Goal: Information Seeking & Learning: Learn about a topic

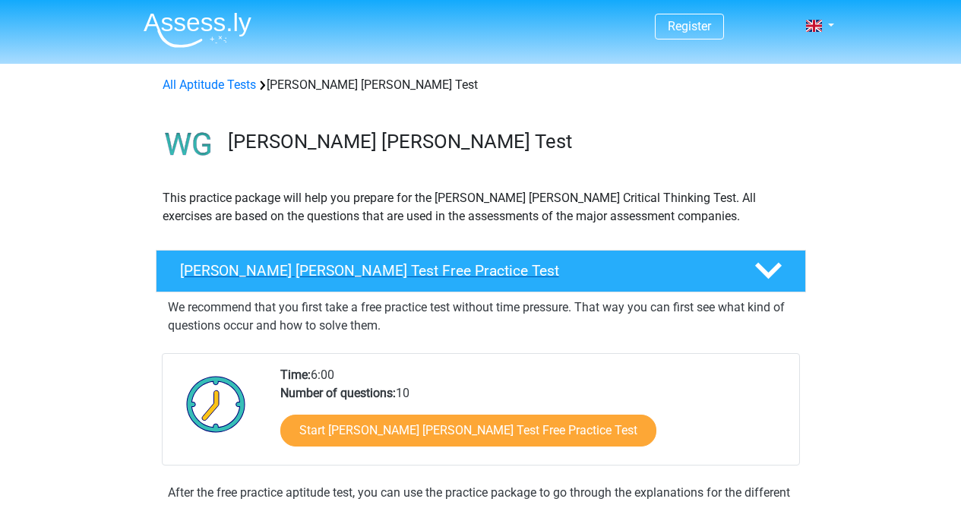
scroll to position [61, 0]
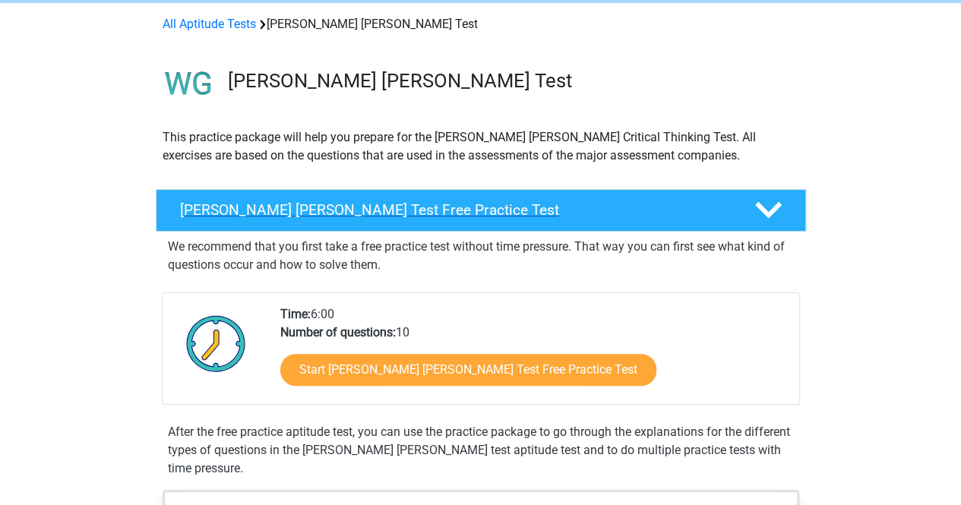
click at [359, 207] on h4 "[PERSON_NAME] [PERSON_NAME] Test Free Practice Test" at bounding box center [455, 209] width 550 height 17
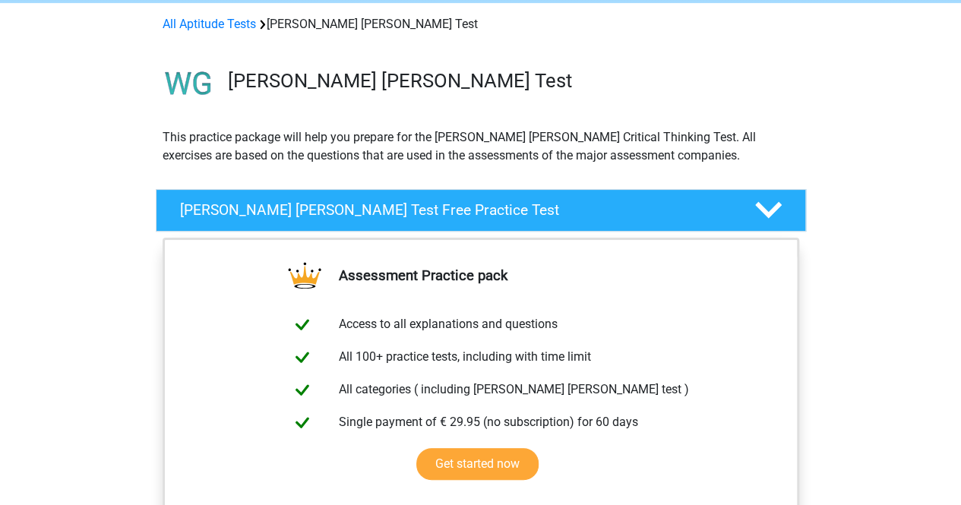
click at [824, 239] on div "Assessment Practice pack Access to all explanations and questions All 100+ prac…" at bounding box center [481, 398] width 710 height 321
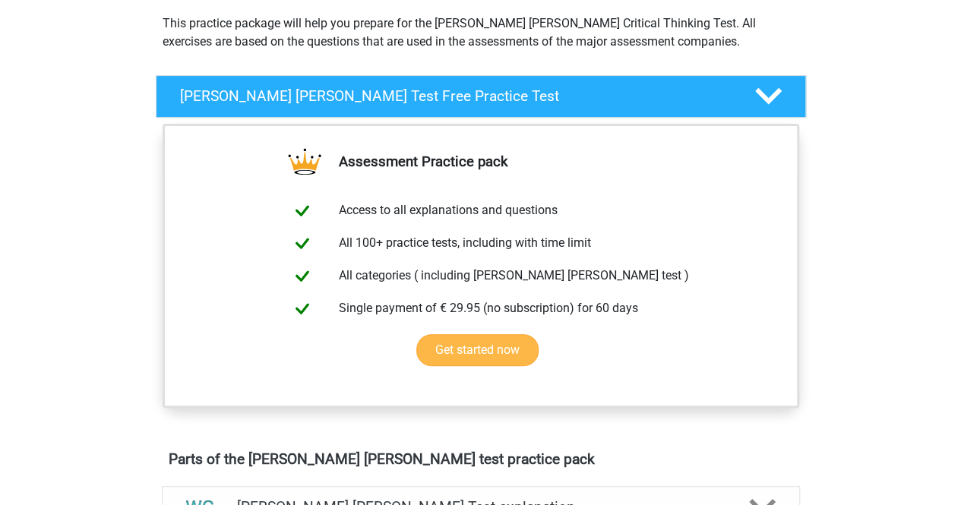
scroll to position [174, 0]
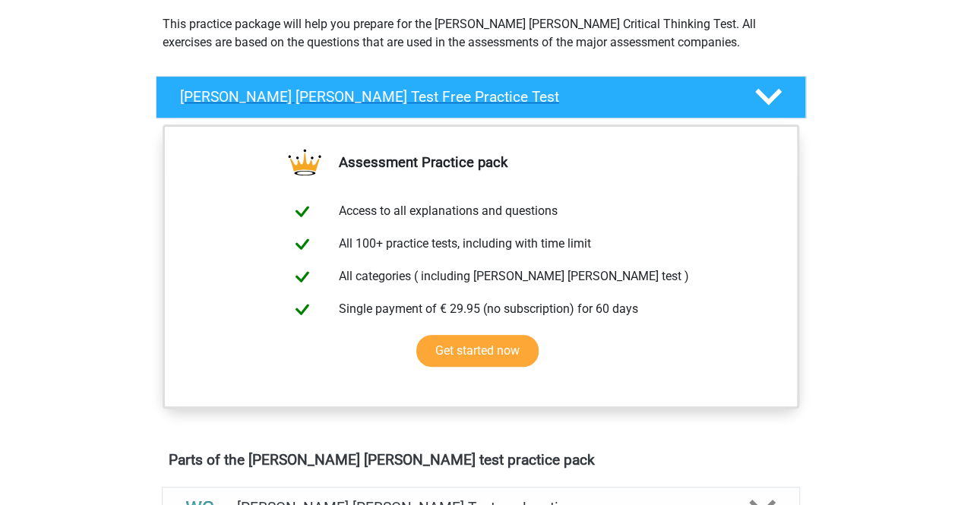
click at [669, 95] on h4 "Watson Glaser Test Free Practice Test" at bounding box center [455, 96] width 550 height 17
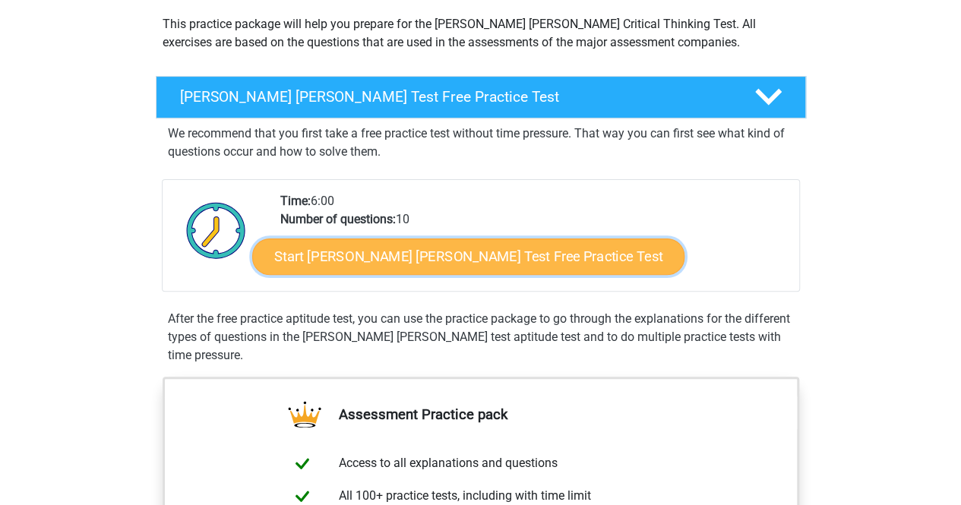
click at [475, 259] on link "Start Watson Glaser Test Free Practice Test" at bounding box center [468, 257] width 432 height 36
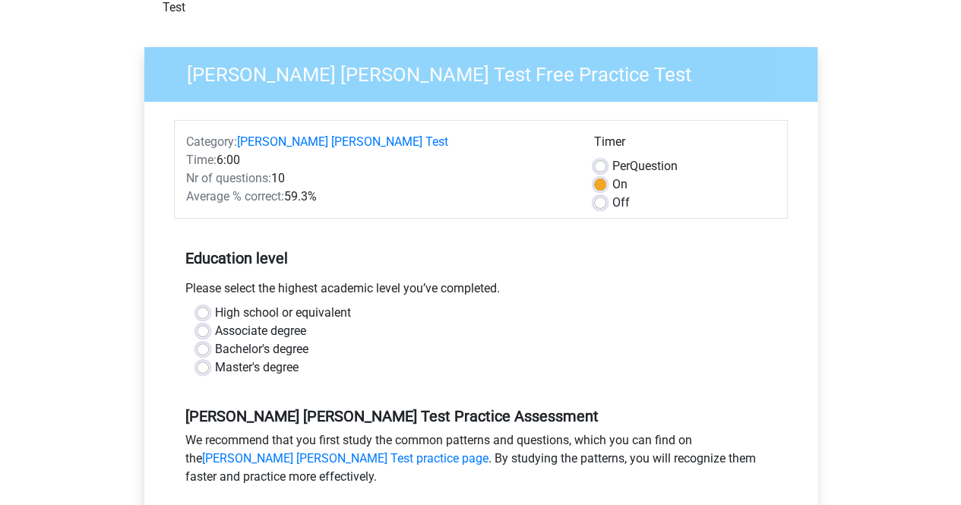
scroll to position [96, 0]
click at [215, 340] on label "Bachelor's degree" at bounding box center [261, 349] width 93 height 18
click at [207, 340] on input "Bachelor's degree" at bounding box center [203, 347] width 12 height 15
radio input "true"
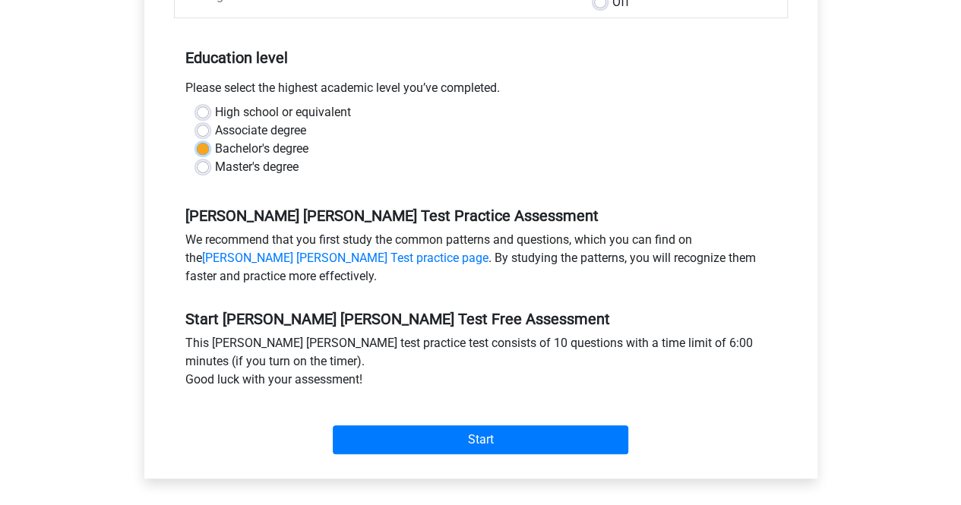
scroll to position [297, 0]
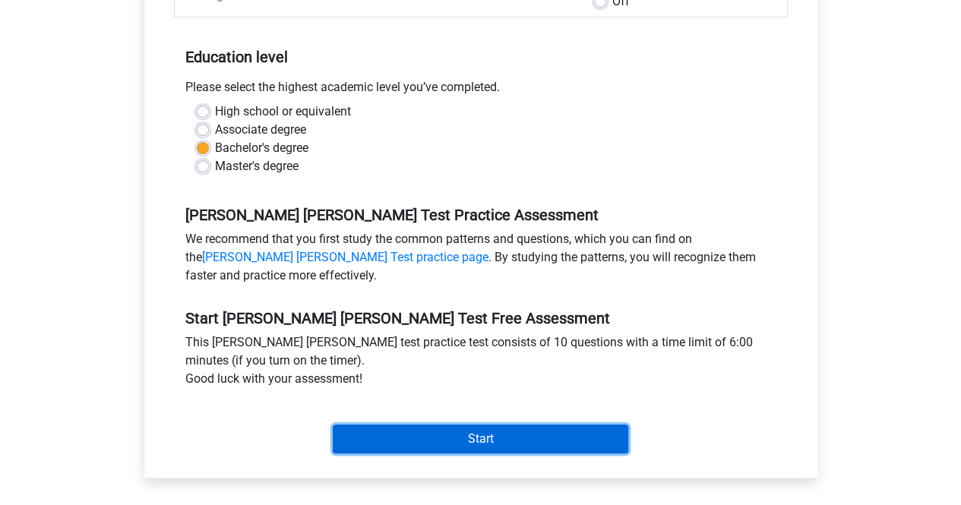
click at [398, 425] on input "Start" at bounding box center [481, 439] width 296 height 29
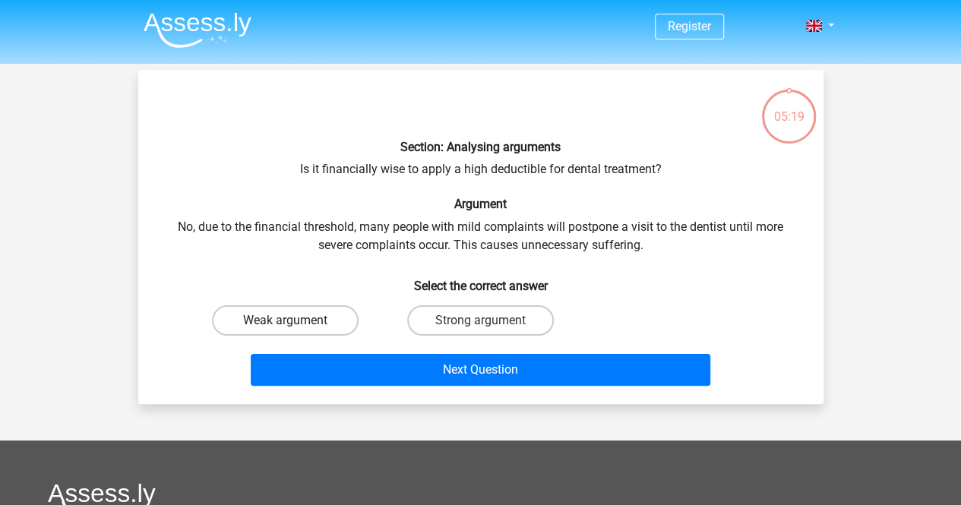
click at [318, 326] on label "Weak argument" at bounding box center [285, 320] width 147 height 30
click at [295, 326] on input "Weak argument" at bounding box center [290, 326] width 10 height 10
radio input "true"
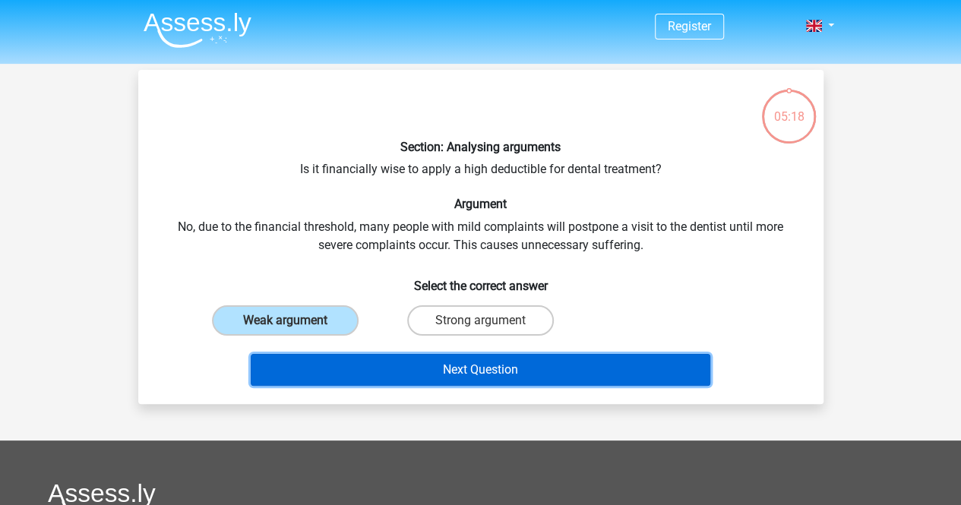
click at [445, 369] on button "Next Question" at bounding box center [481, 370] width 460 height 32
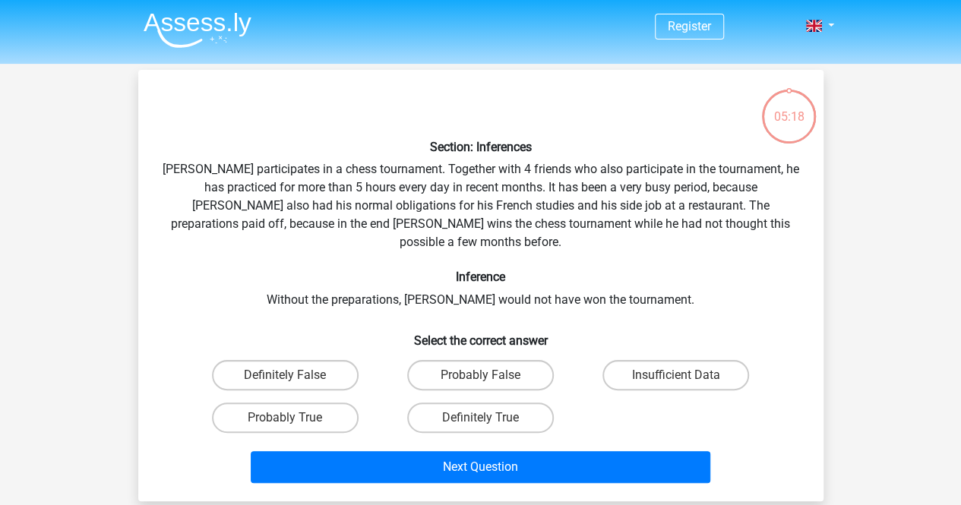
scroll to position [70, 0]
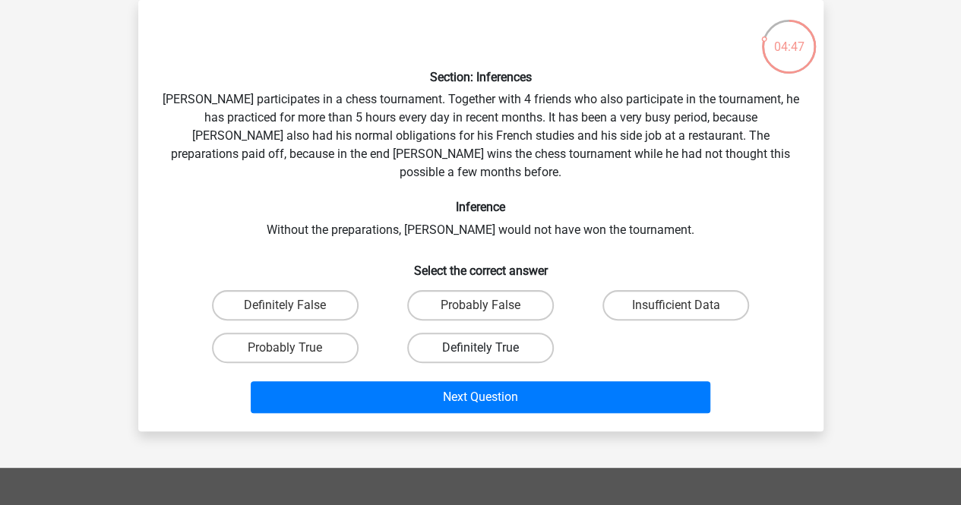
click at [470, 333] on label "Definitely True" at bounding box center [480, 348] width 147 height 30
click at [480, 348] on input "Definitely True" at bounding box center [485, 353] width 10 height 10
radio input "true"
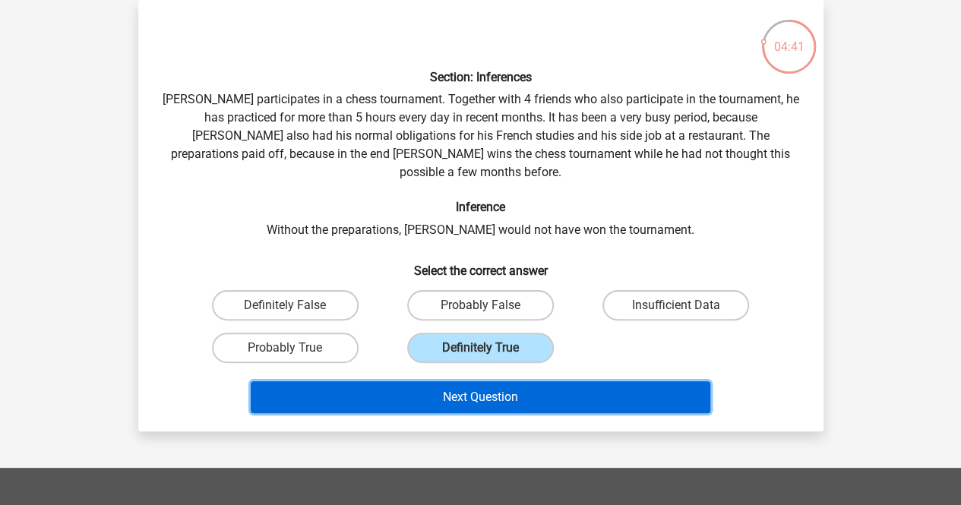
click at [448, 381] on button "Next Question" at bounding box center [481, 397] width 460 height 32
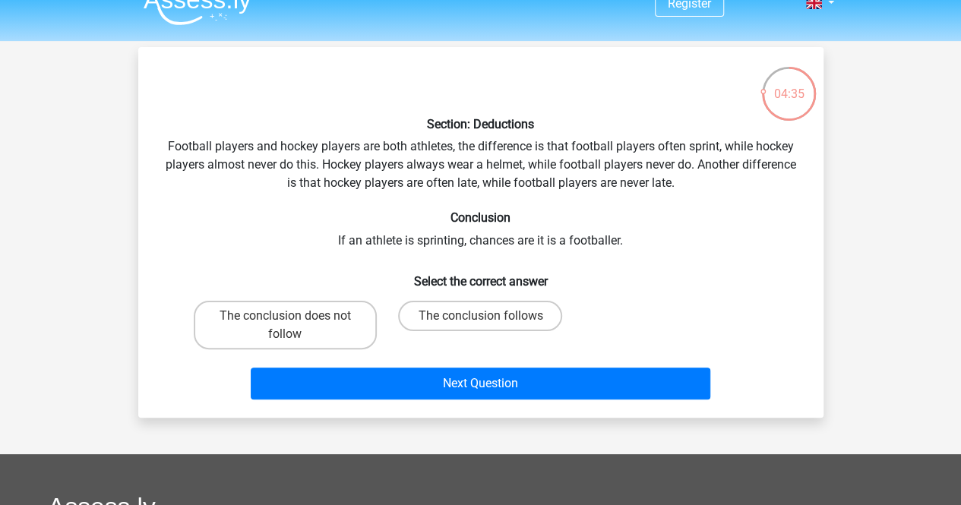
scroll to position [24, 0]
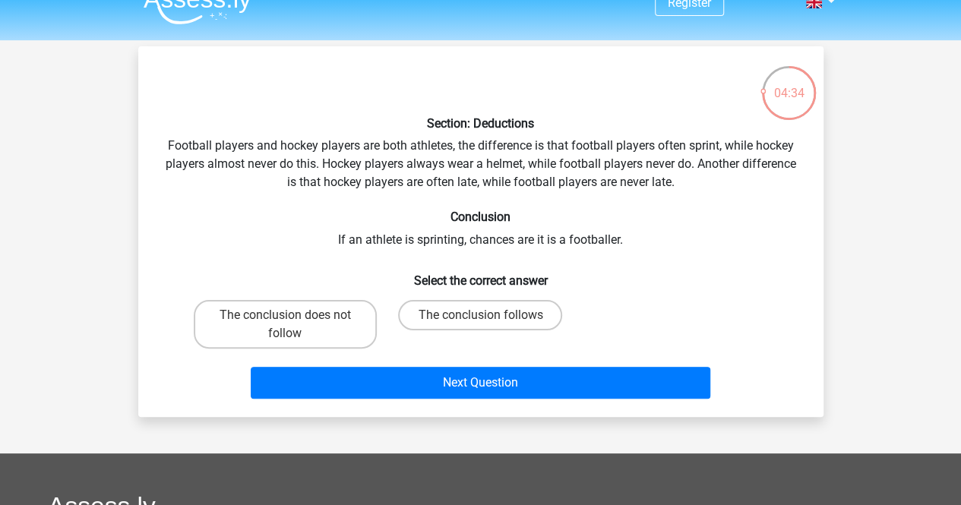
click at [371, 238] on div "Section: Deductions Football players and hockey players are both athletes, the …" at bounding box center [480, 231] width 673 height 346
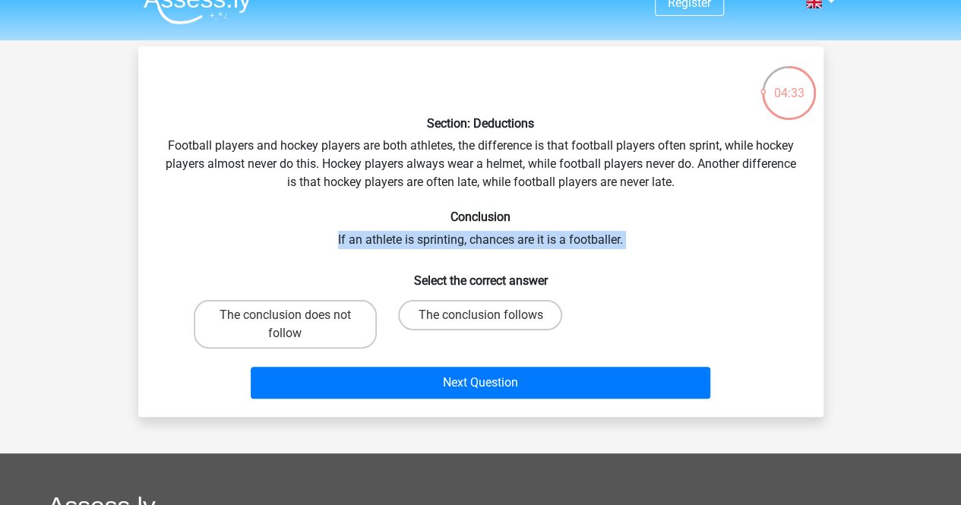
click at [371, 238] on div "Section: Deductions Football players and hockey players are both athletes, the …" at bounding box center [480, 231] width 673 height 346
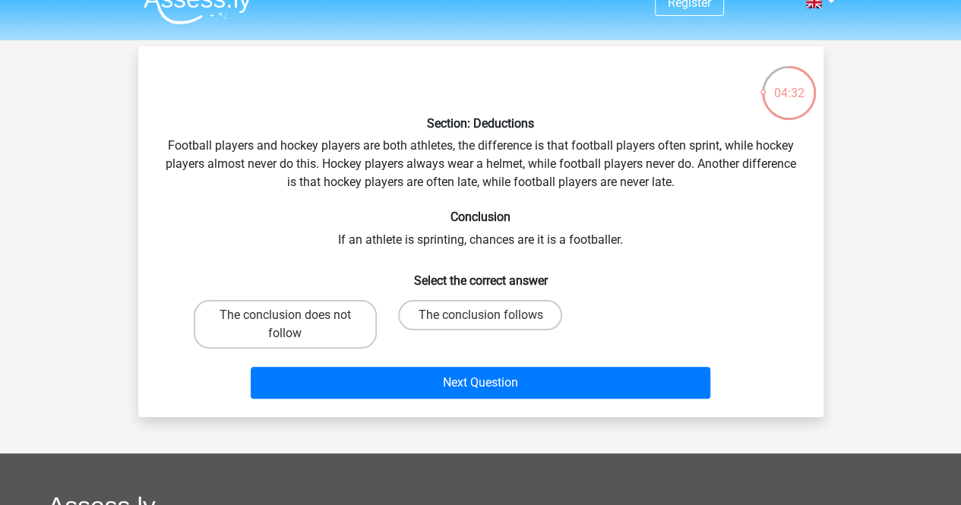
click at [390, 242] on div "Section: Deductions Football players and hockey players are both athletes, the …" at bounding box center [480, 231] width 673 height 346
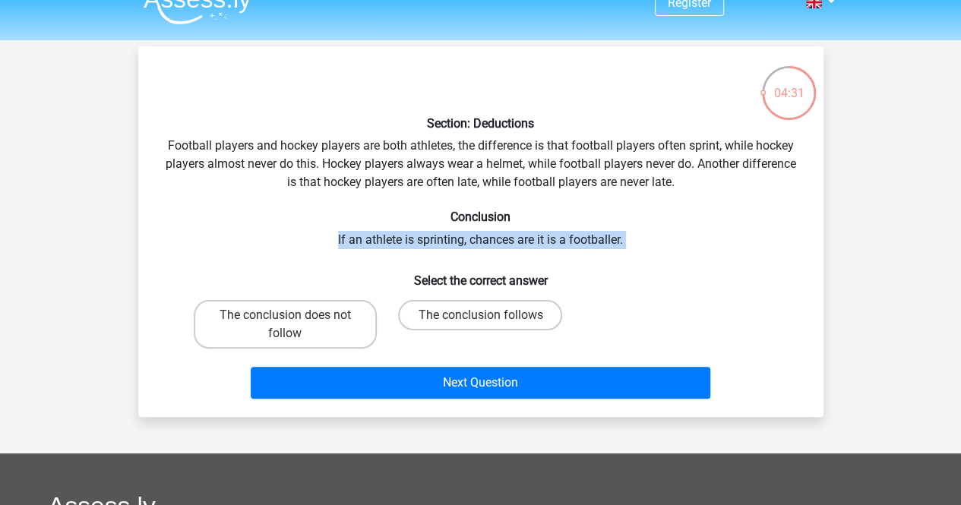
click at [390, 242] on div "Section: Deductions Football players and hockey players are both athletes, the …" at bounding box center [480, 231] width 673 height 346
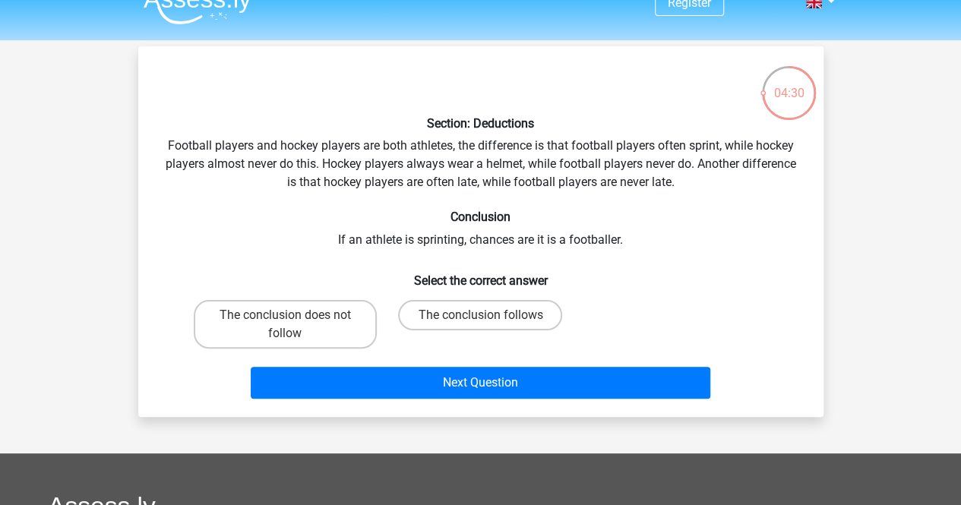
click at [332, 162] on div "Section: Deductions Football players and hockey players are both athletes, the …" at bounding box center [480, 231] width 673 height 346
click at [378, 242] on div "Section: Deductions Football players and hockey players are both athletes, the …" at bounding box center [480, 231] width 673 height 346
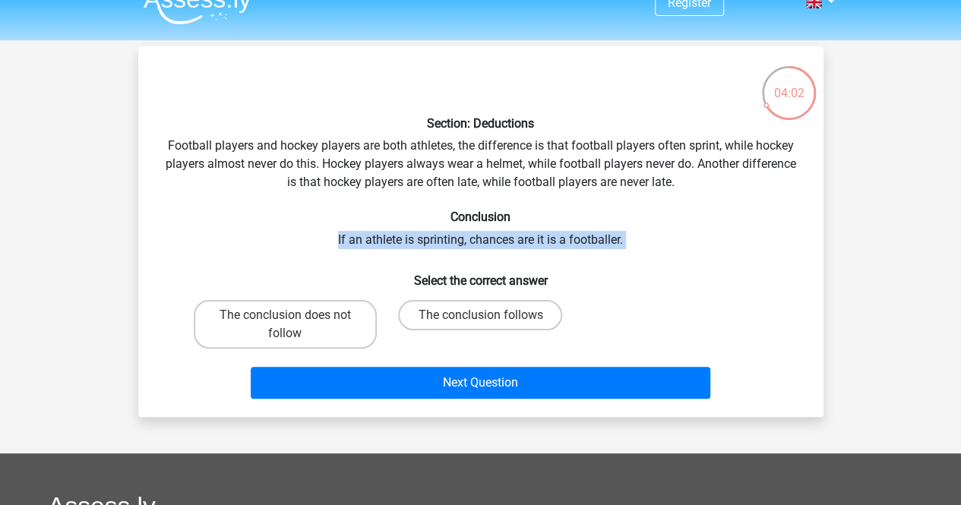
click at [378, 242] on div "Section: Deductions Football players and hockey players are both athletes, the …" at bounding box center [480, 231] width 673 height 346
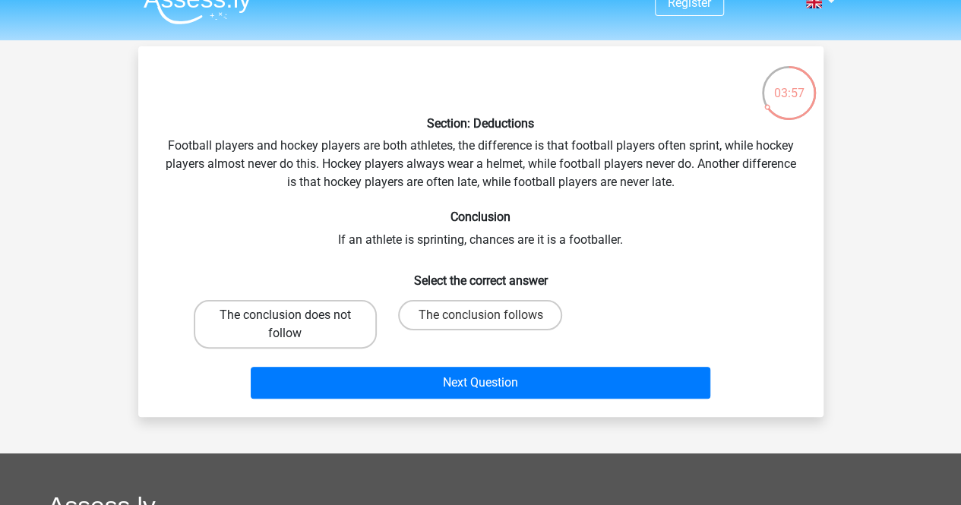
click at [316, 315] on label "The conclusion does not follow" at bounding box center [285, 324] width 183 height 49
click at [295, 315] on input "The conclusion does not follow" at bounding box center [290, 320] width 10 height 10
radio input "true"
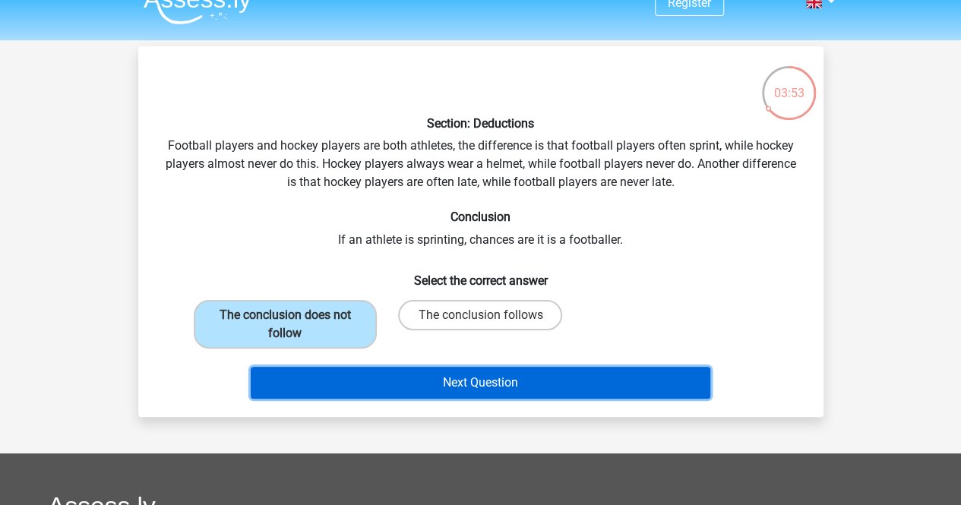
click at [427, 384] on button "Next Question" at bounding box center [481, 383] width 460 height 32
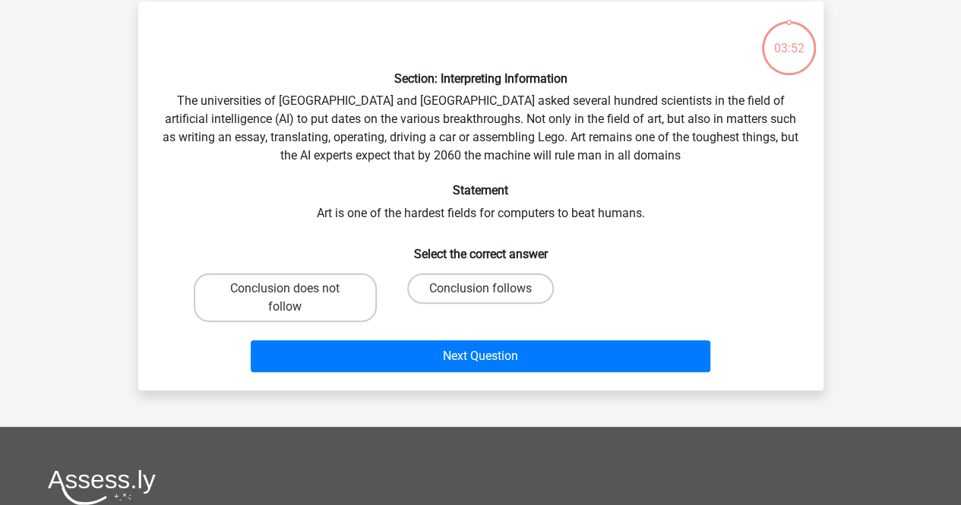
scroll to position [70, 0]
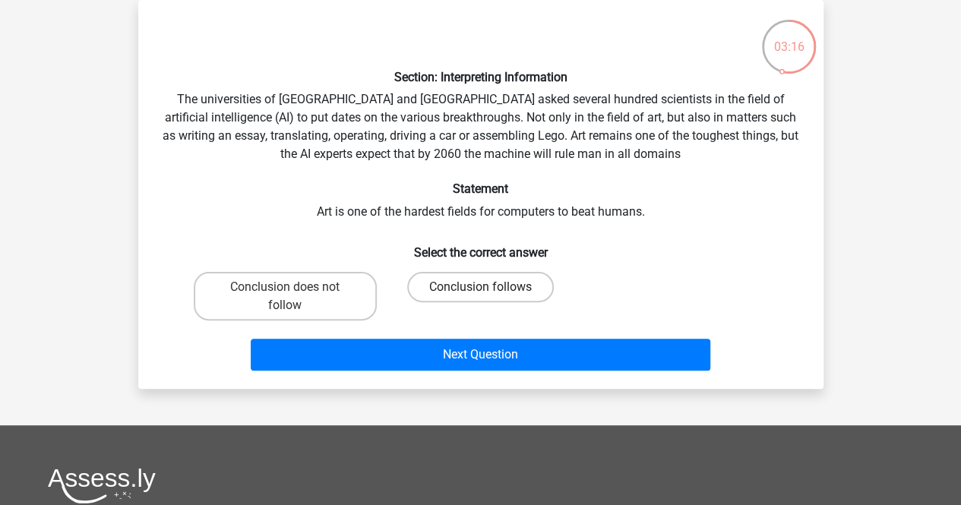
click at [435, 289] on label "Conclusion follows" at bounding box center [480, 287] width 147 height 30
click at [480, 289] on input "Conclusion follows" at bounding box center [485, 292] width 10 height 10
radio input "true"
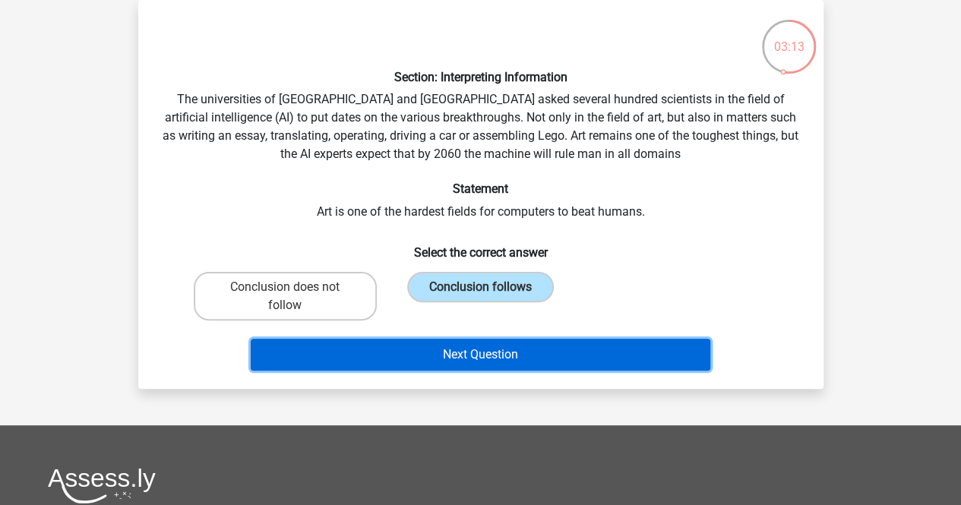
click at [438, 350] on button "Next Question" at bounding box center [481, 355] width 460 height 32
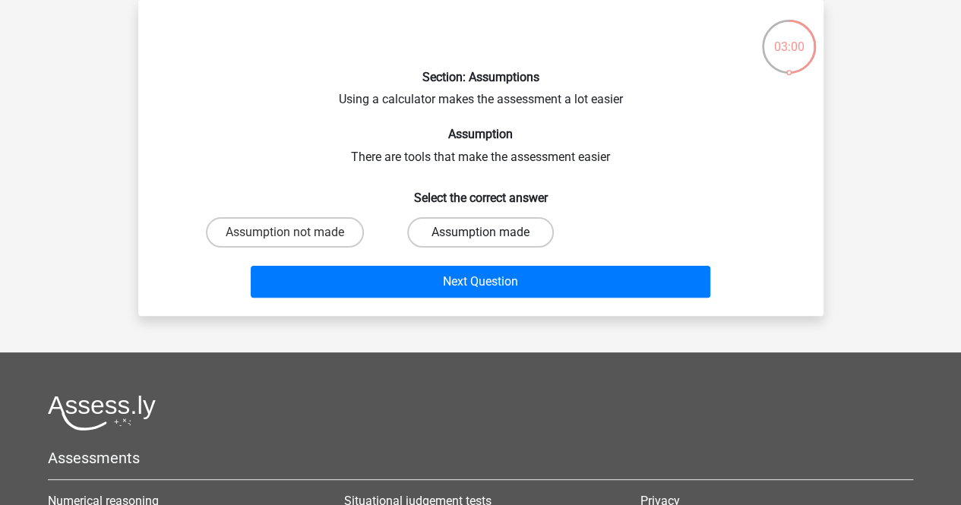
drag, startPoint x: 460, startPoint y: 209, endPoint x: 460, endPoint y: 235, distance: 25.8
click at [460, 235] on div "Section: Assumptions Using a calculator makes the assessment a lot easier Assum…" at bounding box center [480, 158] width 673 height 292
click at [460, 235] on label "Assumption made" at bounding box center [480, 232] width 147 height 30
click at [480, 235] on input "Assumption made" at bounding box center [485, 237] width 10 height 10
radio input "true"
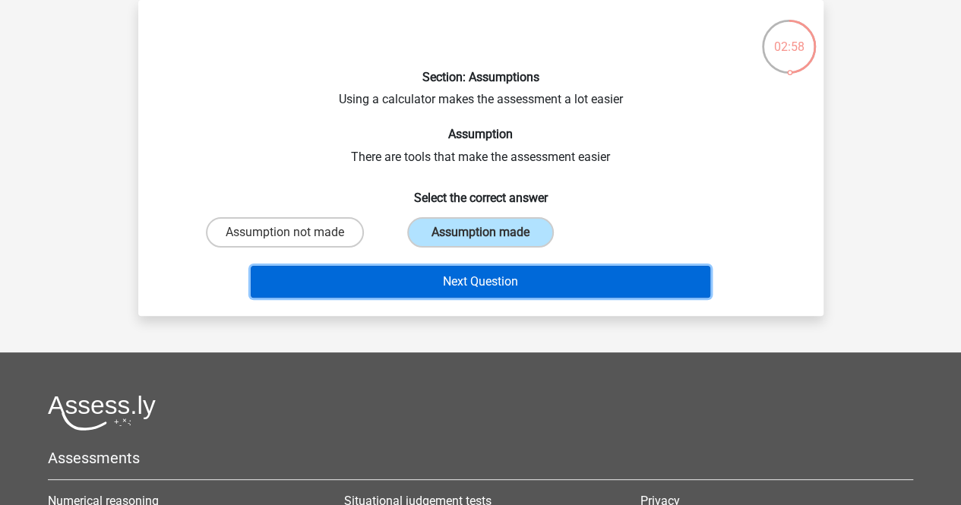
click at [469, 273] on button "Next Question" at bounding box center [481, 282] width 460 height 32
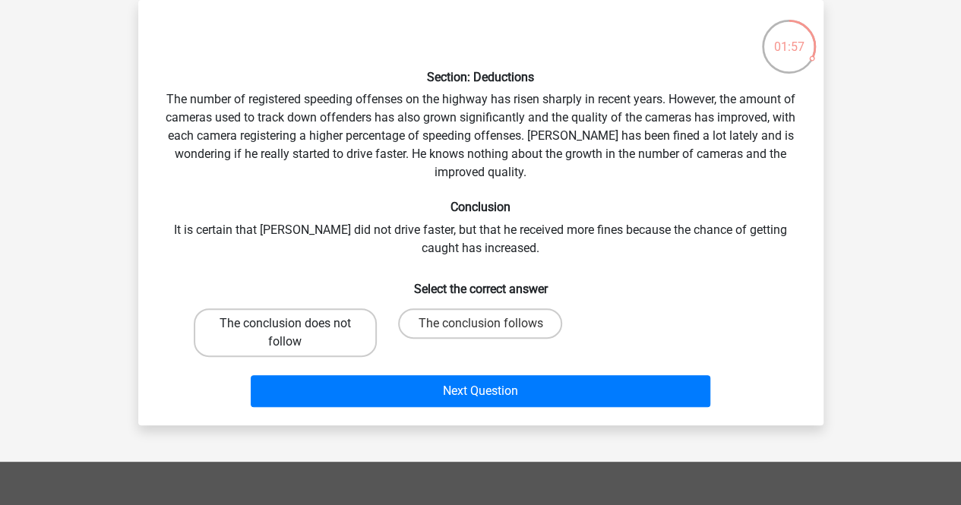
click at [320, 326] on label "The conclusion does not follow" at bounding box center [285, 332] width 183 height 49
click at [295, 326] on input "The conclusion does not follow" at bounding box center [290, 329] width 10 height 10
radio input "true"
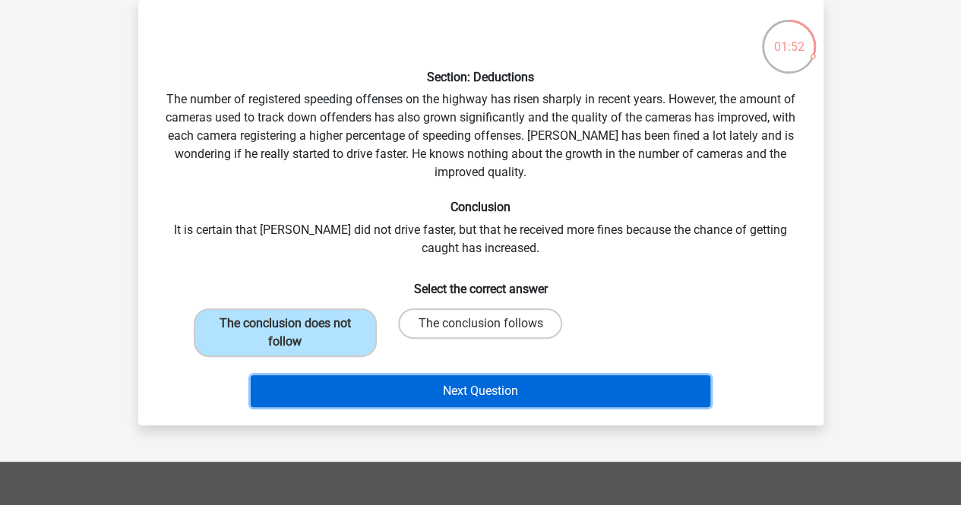
click at [432, 393] on button "Next Question" at bounding box center [481, 391] width 460 height 32
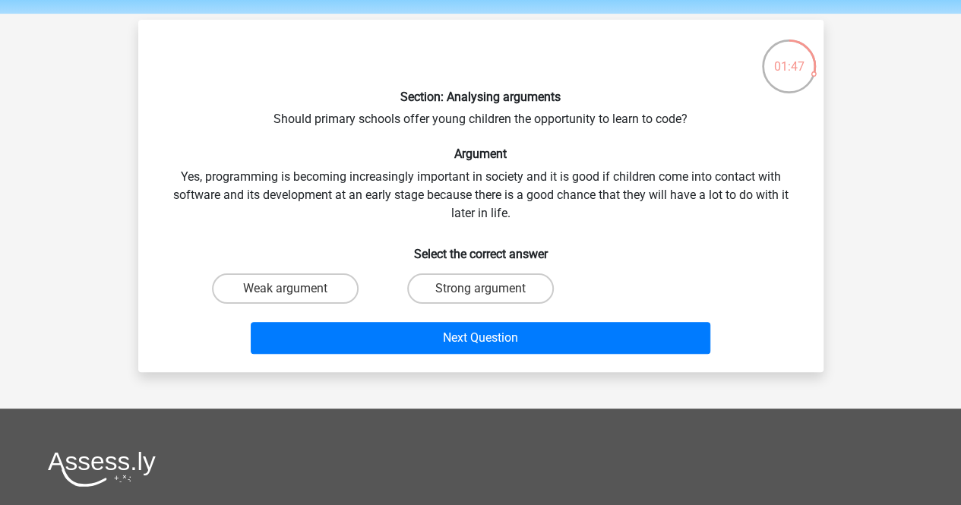
scroll to position [52, 0]
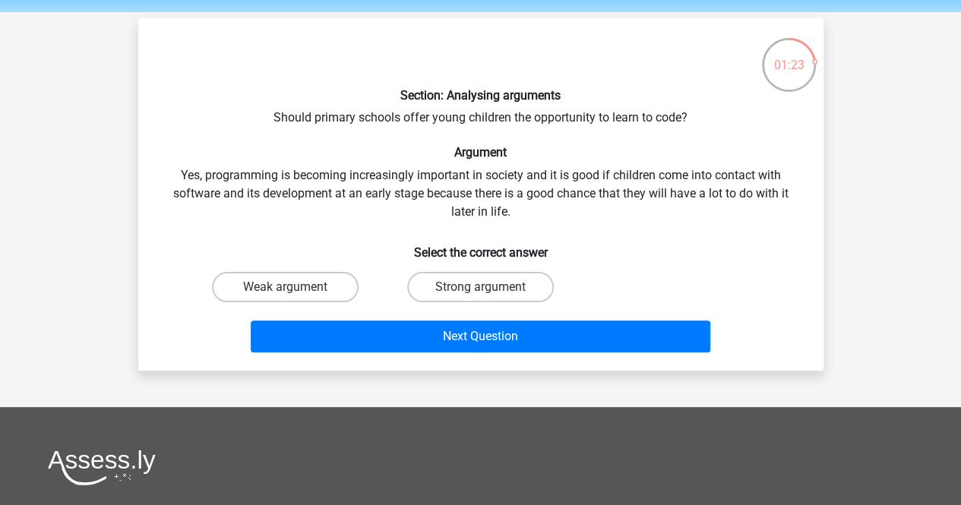
click at [351, 190] on div "Section: Analysing arguments Should primary schools offer young children the op…" at bounding box center [480, 194] width 673 height 328
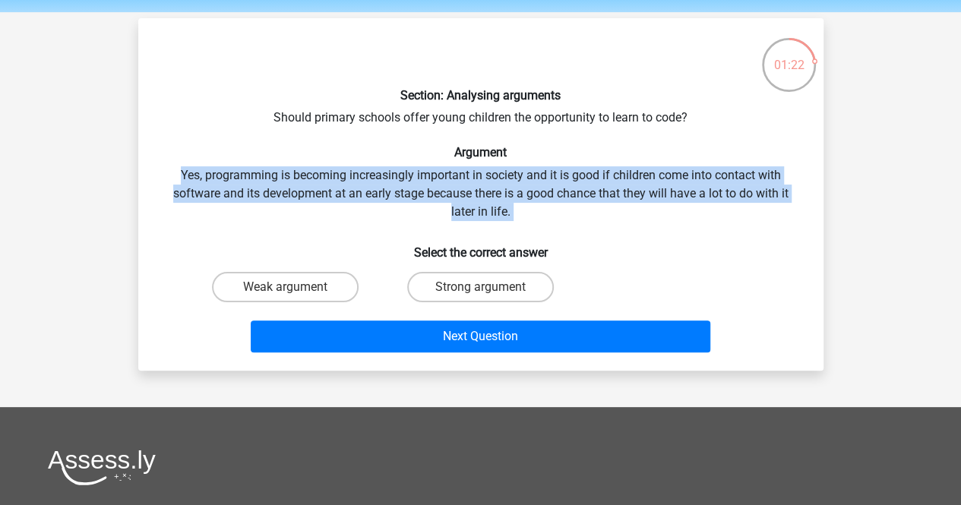
click at [351, 190] on div "Section: Analysing arguments Should primary schools offer young children the op…" at bounding box center [480, 194] width 673 height 328
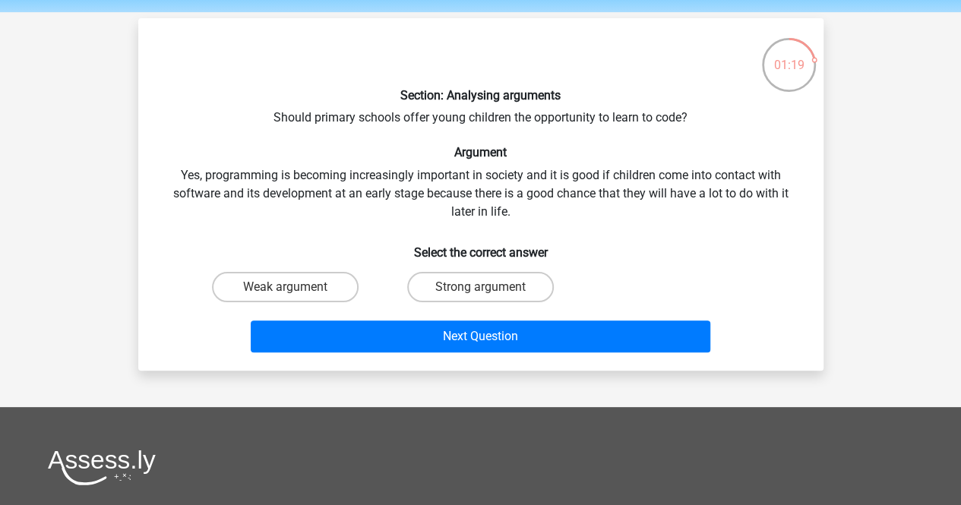
click at [351, 190] on div "Section: Analysing arguments Should primary schools offer young children the op…" at bounding box center [480, 194] width 673 height 328
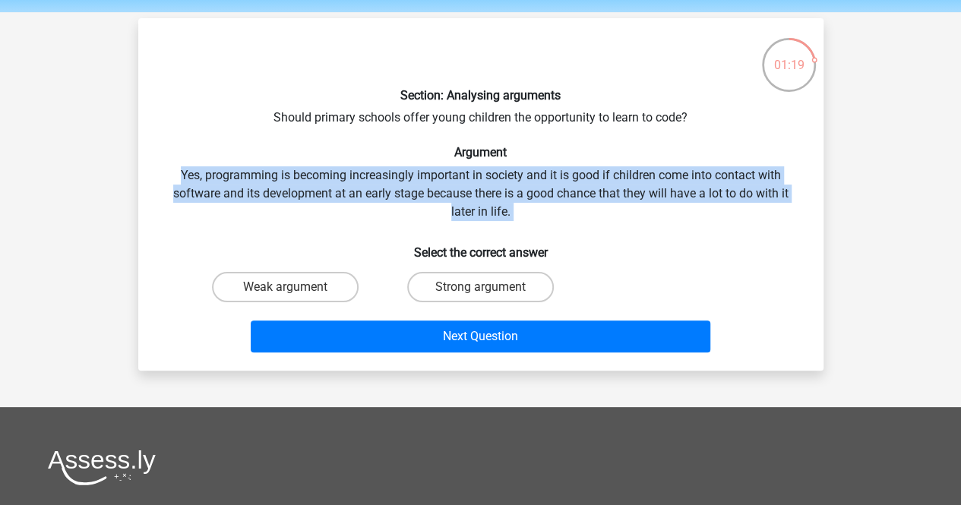
click at [351, 190] on div "Section: Analysing arguments Should primary schools offer young children the op…" at bounding box center [480, 194] width 673 height 328
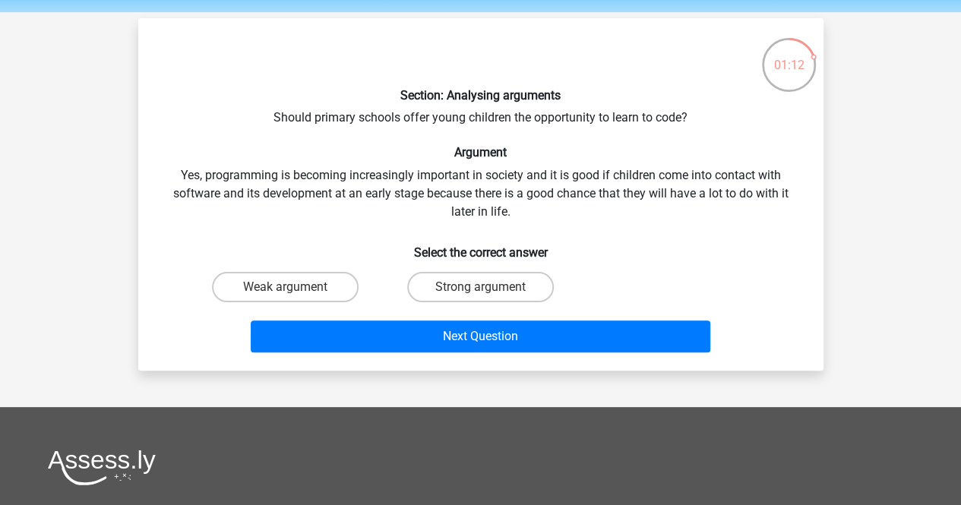
click at [351, 182] on div "Section: Analysing arguments Should primary schools offer young children the op…" at bounding box center [480, 194] width 673 height 328
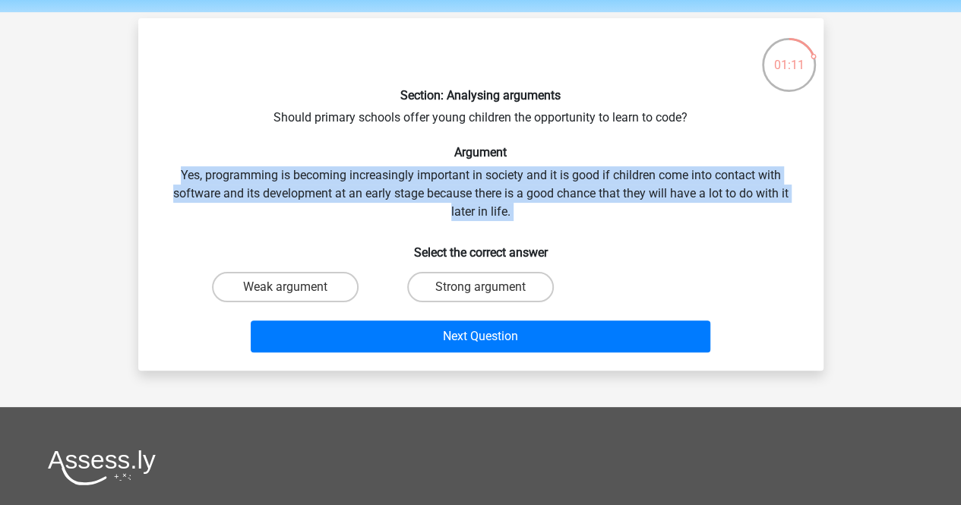
click at [351, 182] on div "Section: Analysing arguments Should primary schools offer young children the op…" at bounding box center [480, 194] width 673 height 328
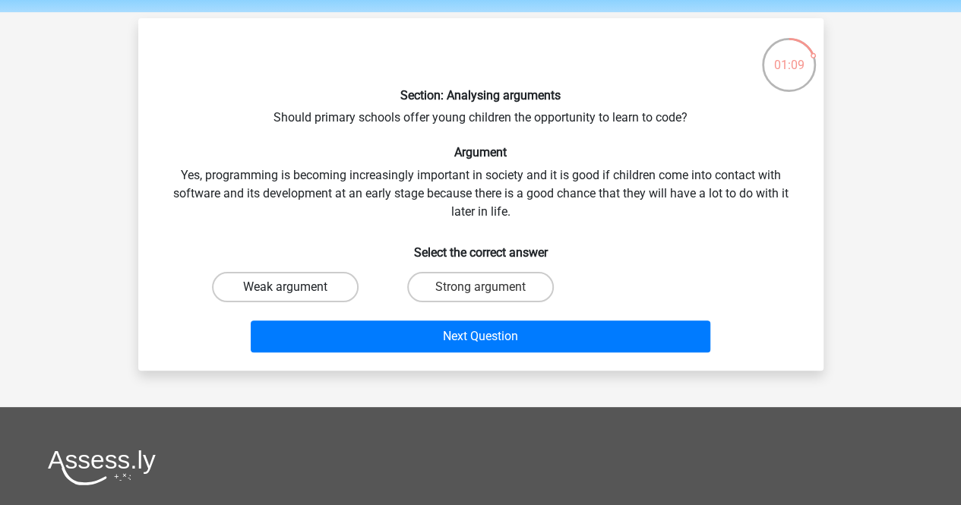
click at [291, 285] on label "Weak argument" at bounding box center [285, 287] width 147 height 30
click at [291, 287] on input "Weak argument" at bounding box center [290, 292] width 10 height 10
radio input "true"
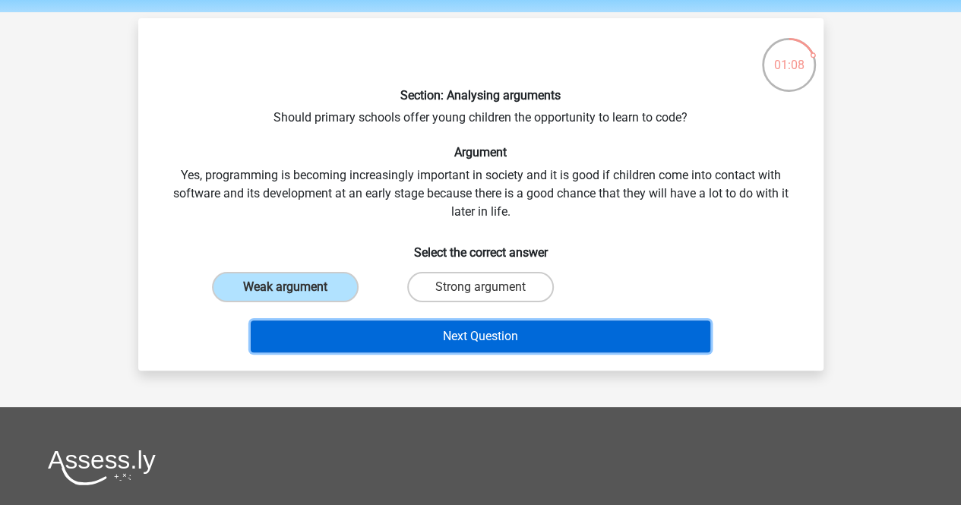
click at [399, 335] on button "Next Question" at bounding box center [481, 337] width 460 height 32
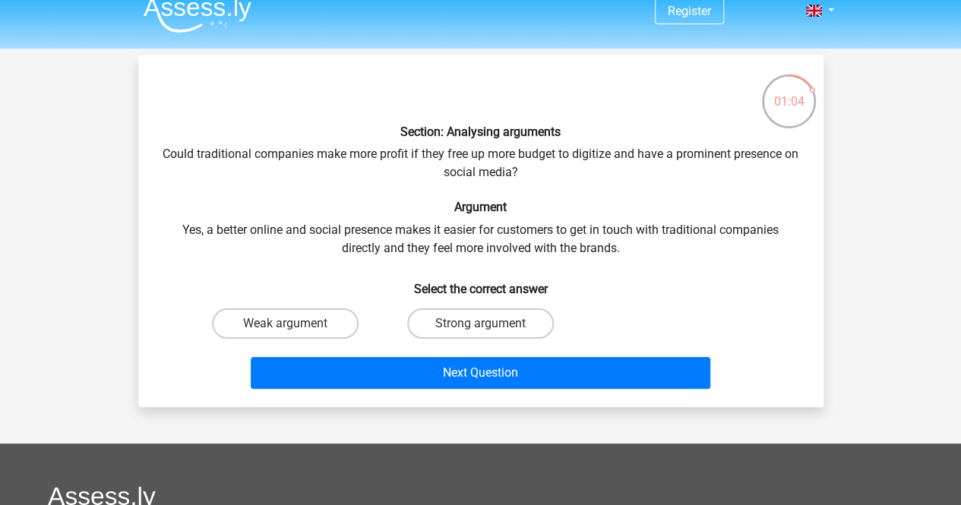
scroll to position [16, 0]
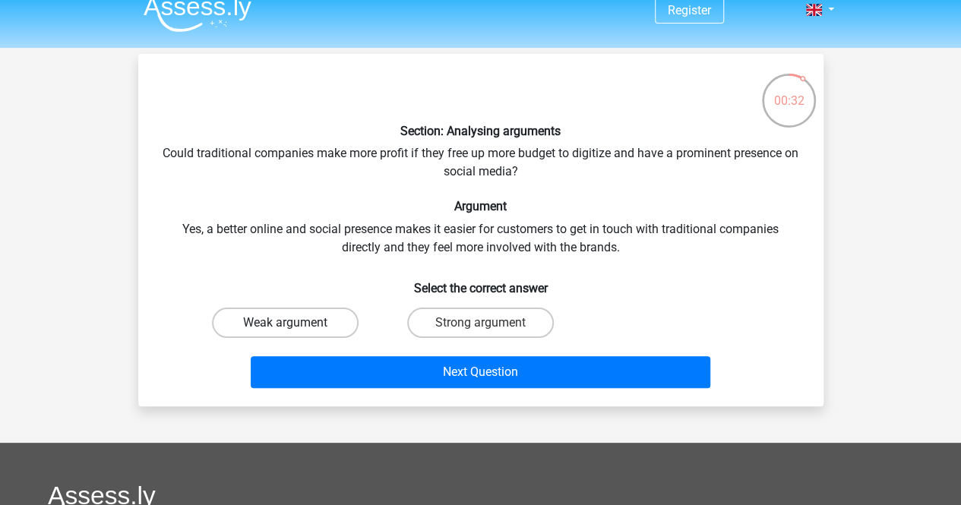
click at [308, 332] on label "Weak argument" at bounding box center [285, 323] width 147 height 30
click at [295, 332] on input "Weak argument" at bounding box center [290, 328] width 10 height 10
radio input "true"
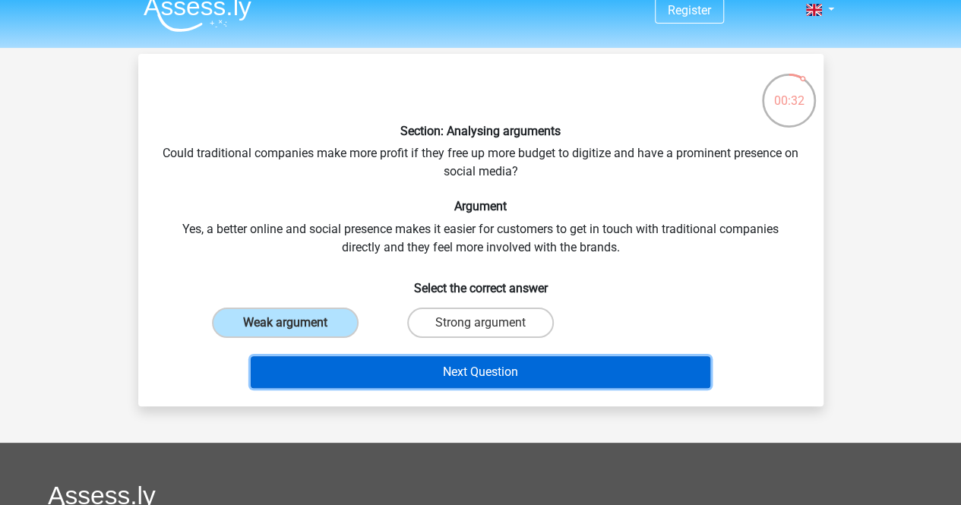
click at [390, 369] on button "Next Question" at bounding box center [481, 372] width 460 height 32
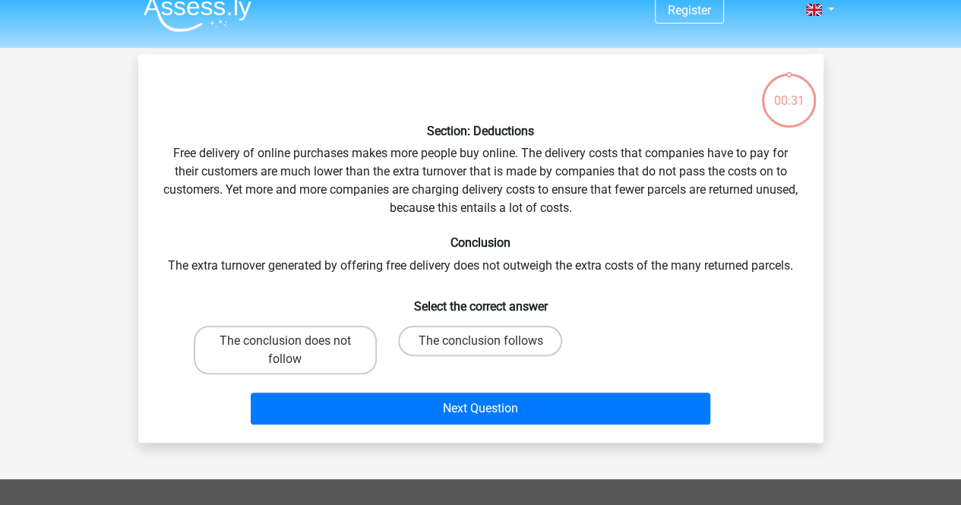
scroll to position [70, 0]
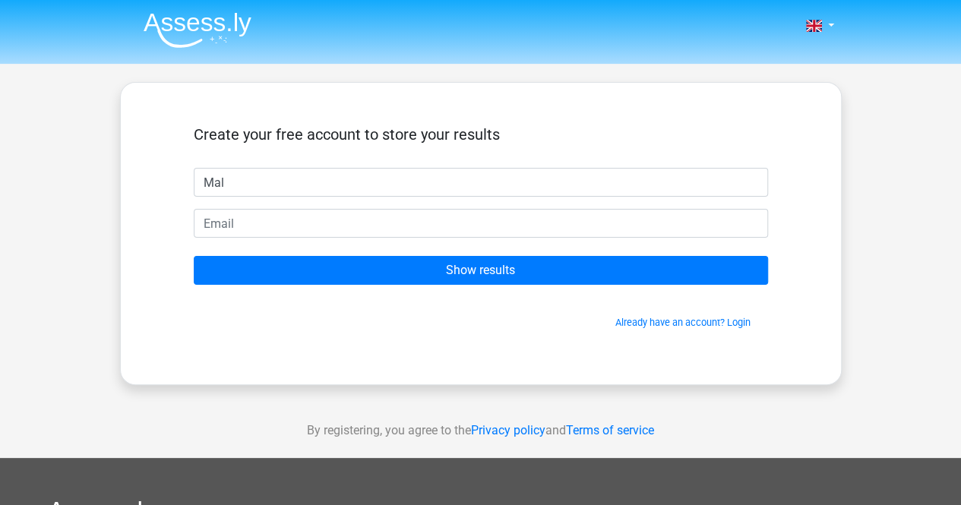
type input "Malin"
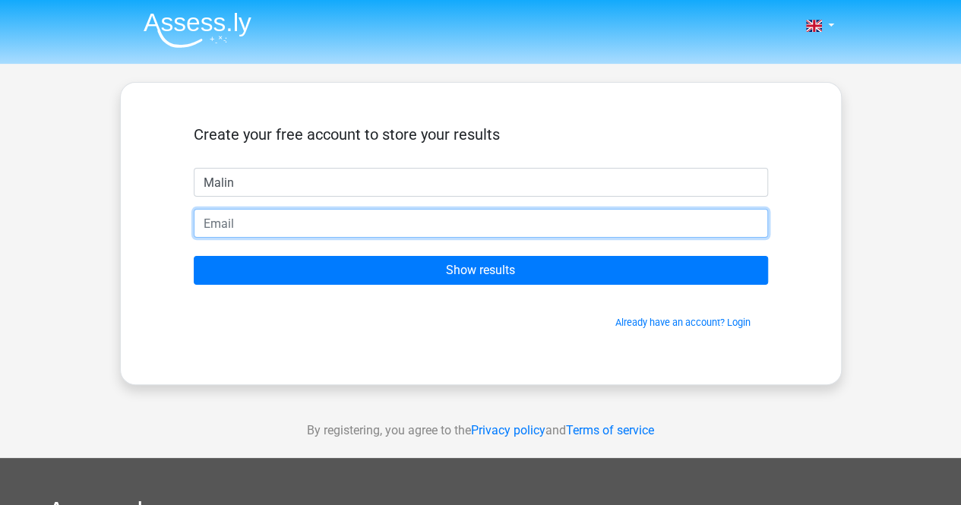
click at [272, 220] on input "email" at bounding box center [481, 223] width 574 height 29
type input "malin.sigling@gmail.com"
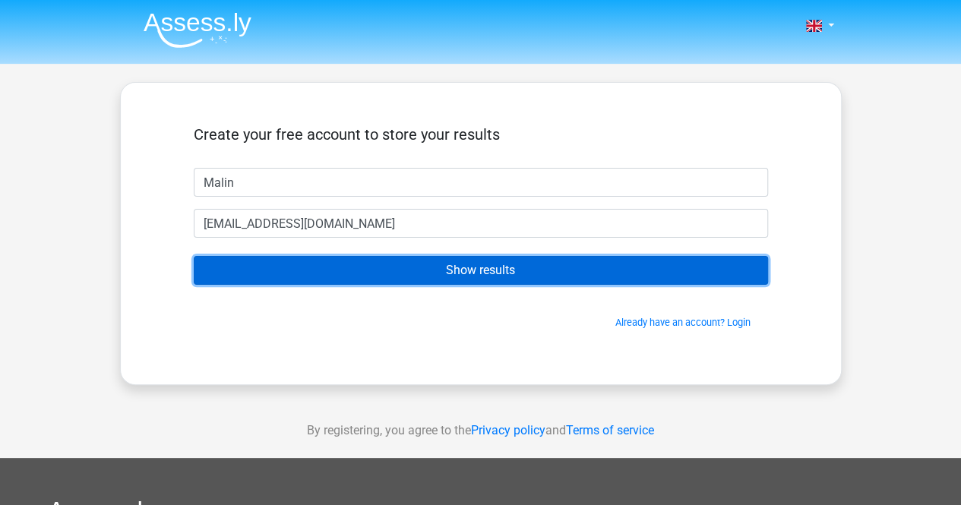
click at [342, 274] on input "Show results" at bounding box center [481, 270] width 574 height 29
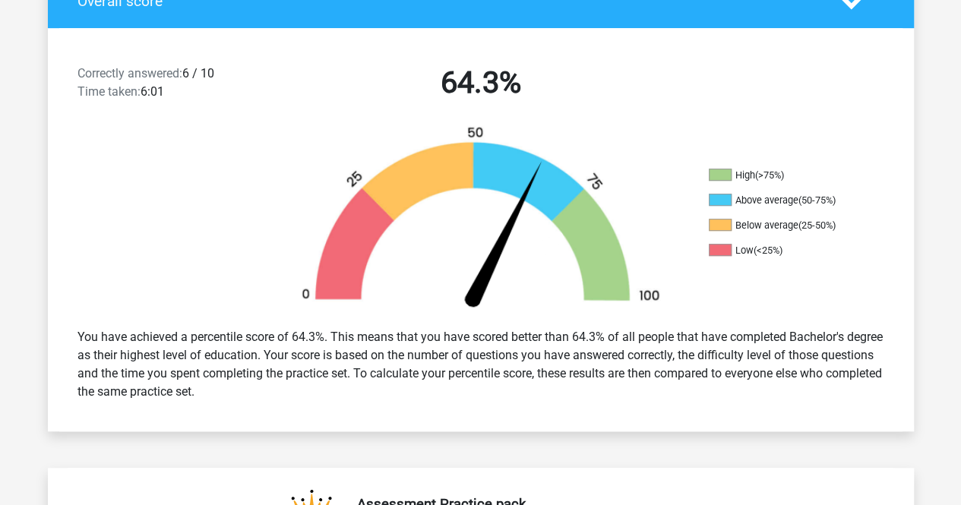
scroll to position [359, 0]
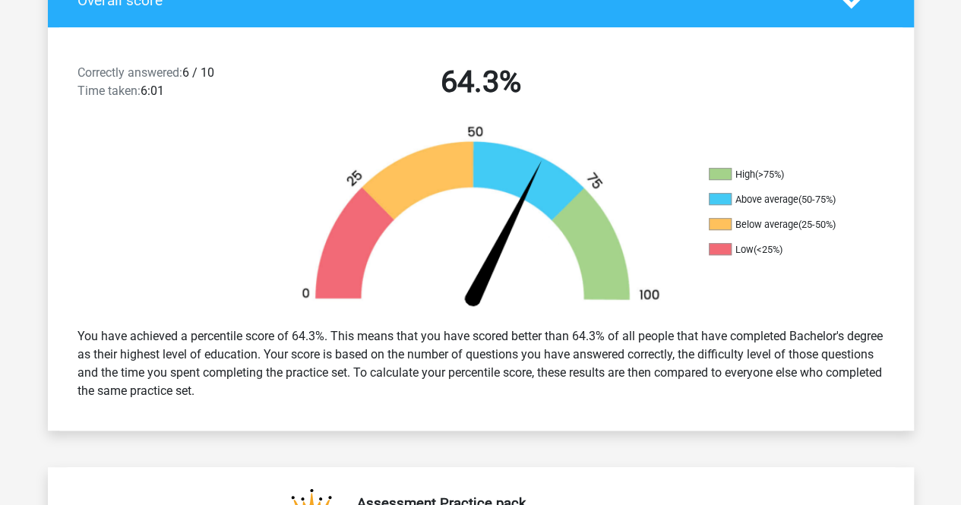
click at [308, 359] on div "You have achieved a percentile score of 64.3%. This means that you have scored …" at bounding box center [481, 363] width 830 height 85
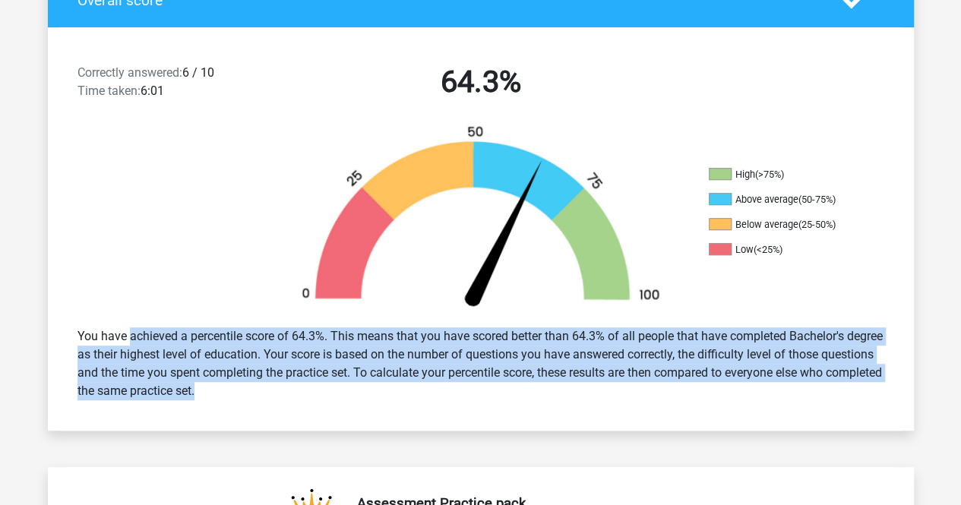
click at [308, 359] on div "You have achieved a percentile score of 64.3%. This means that you have scored …" at bounding box center [481, 363] width 830 height 85
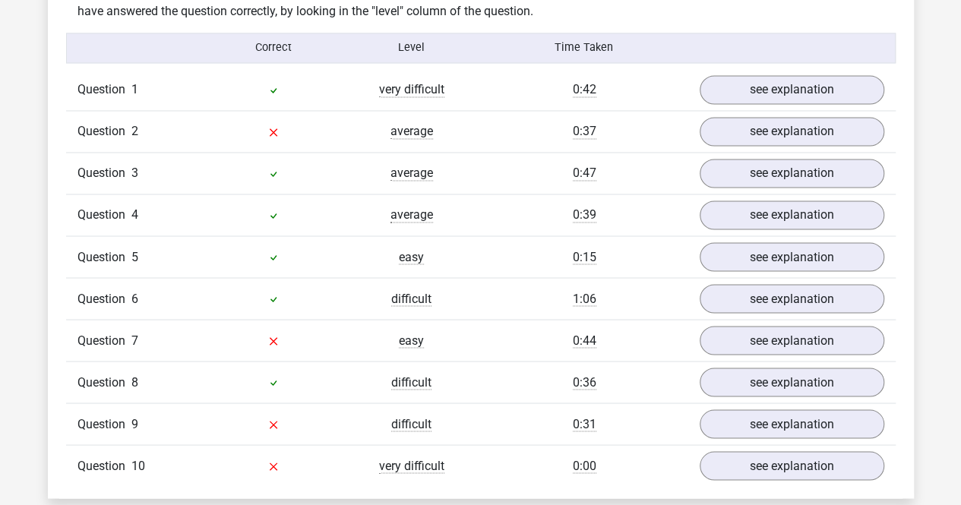
scroll to position [1218, 0]
click at [721, 121] on link "see explanation" at bounding box center [791, 131] width 212 height 33
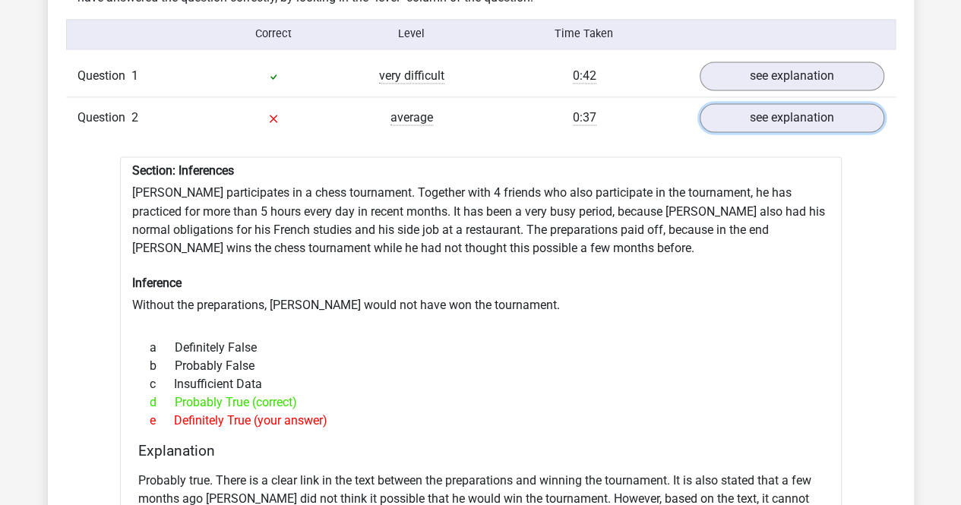
scroll to position [1234, 0]
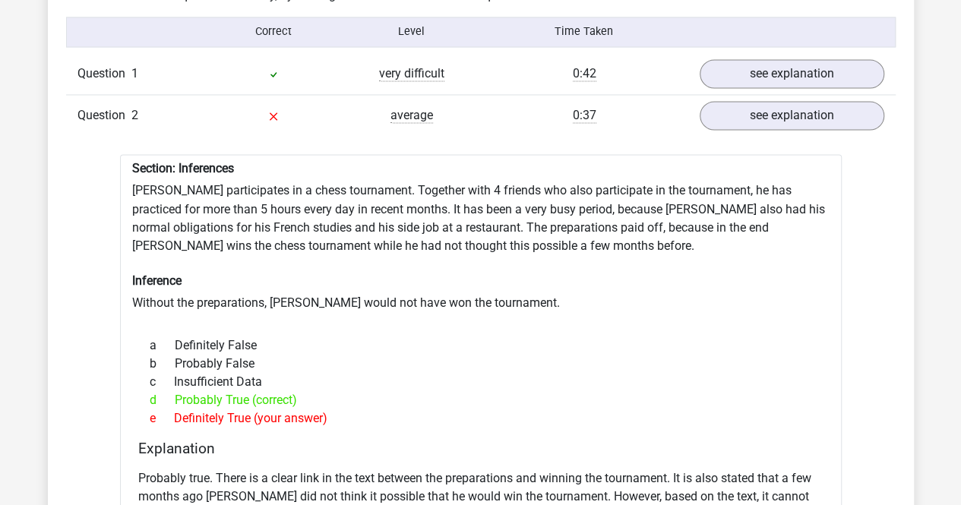
click at [280, 215] on div "Section: Inferences [PERSON_NAME] participates in a chess tournament. Together …" at bounding box center [481, 383] width 722 height 458
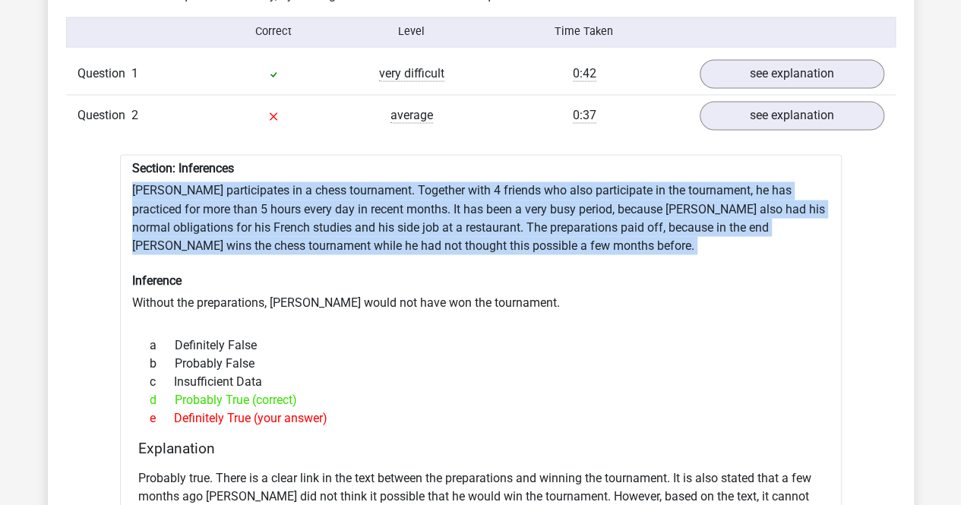
click at [280, 215] on div "Section: Inferences [PERSON_NAME] participates in a chess tournament. Together …" at bounding box center [481, 383] width 722 height 458
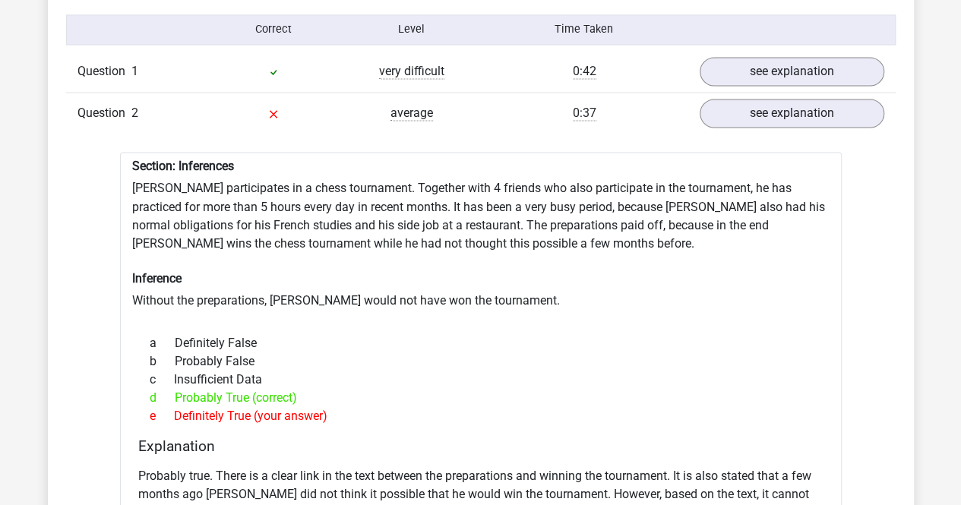
scroll to position [1238, 0]
click at [276, 204] on div "Section: Inferences [PERSON_NAME] participates in a chess tournament. Together …" at bounding box center [481, 380] width 722 height 458
drag, startPoint x: 276, startPoint y: 204, endPoint x: 210, endPoint y: 199, distance: 65.5
click at [210, 199] on div "Section: Inferences [PERSON_NAME] participates in a chess tournament. Together …" at bounding box center [481, 380] width 722 height 458
click at [231, 212] on div "Section: Inferences [PERSON_NAME] participates in a chess tournament. Together …" at bounding box center [481, 380] width 722 height 458
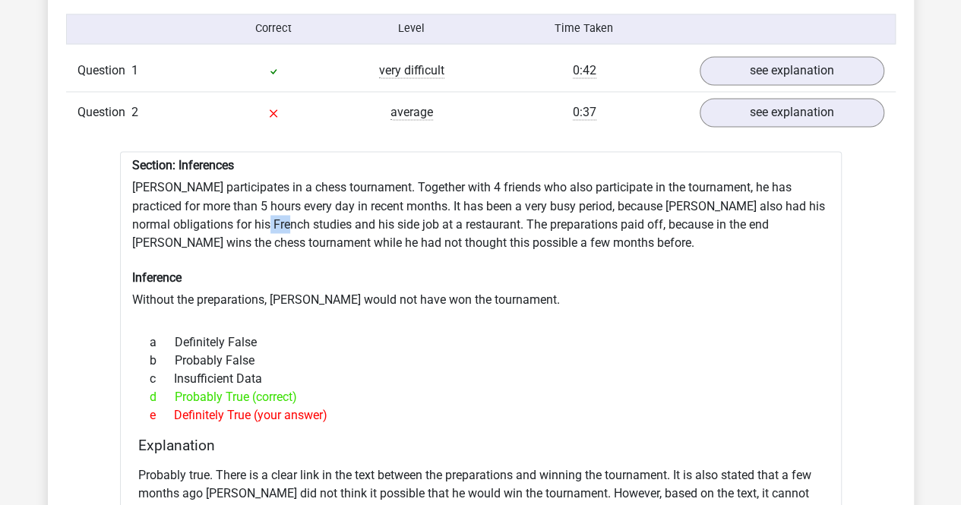
click at [231, 212] on div "Section: Inferences [PERSON_NAME] participates in a chess tournament. Together …" at bounding box center [481, 380] width 722 height 458
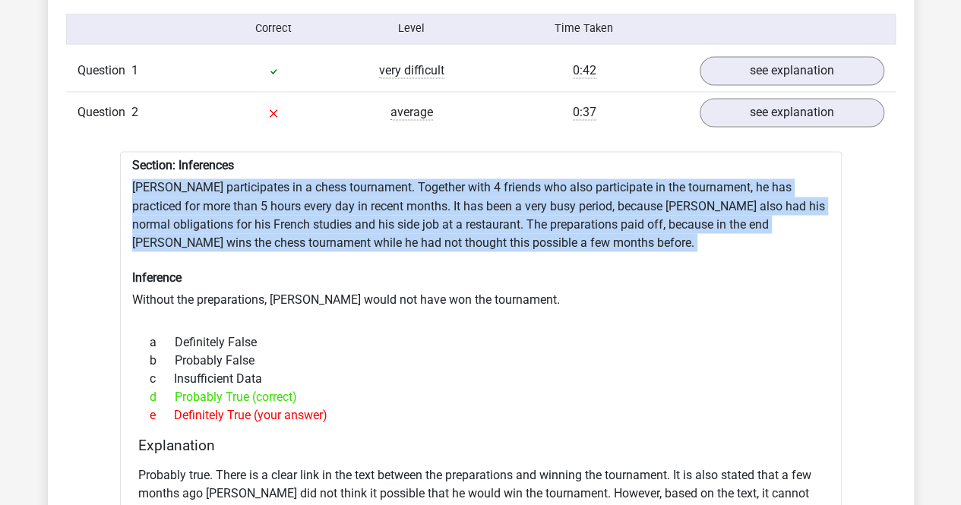
click at [231, 212] on div "Section: Inferences [PERSON_NAME] participates in a chess tournament. Together …" at bounding box center [481, 380] width 722 height 458
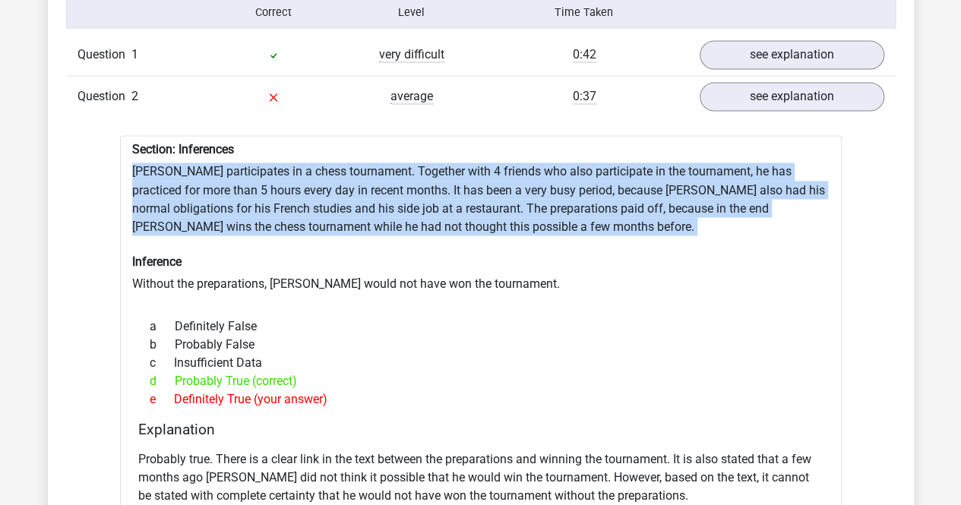
scroll to position [1254, 0]
click at [270, 221] on div "Section: Inferences [PERSON_NAME] participates in a chess tournament. Together …" at bounding box center [481, 363] width 722 height 458
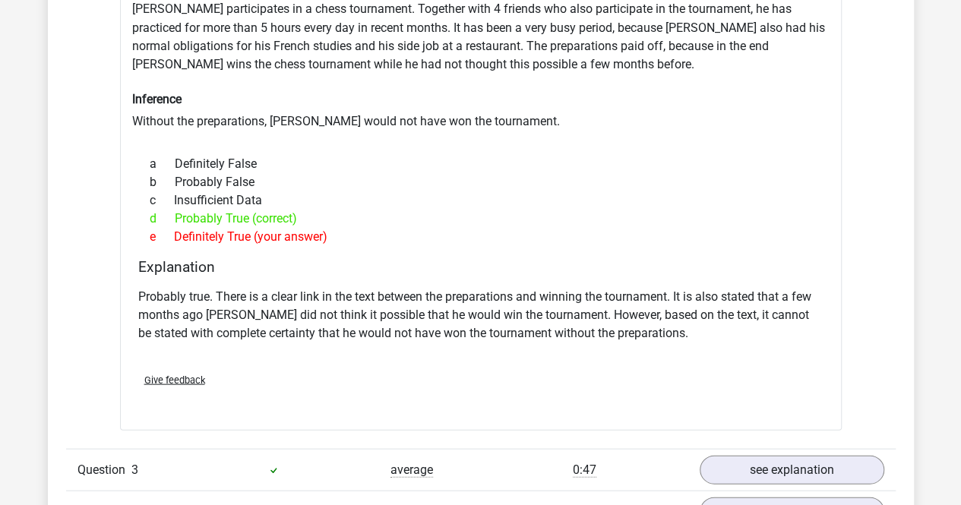
scroll to position [1418, 0]
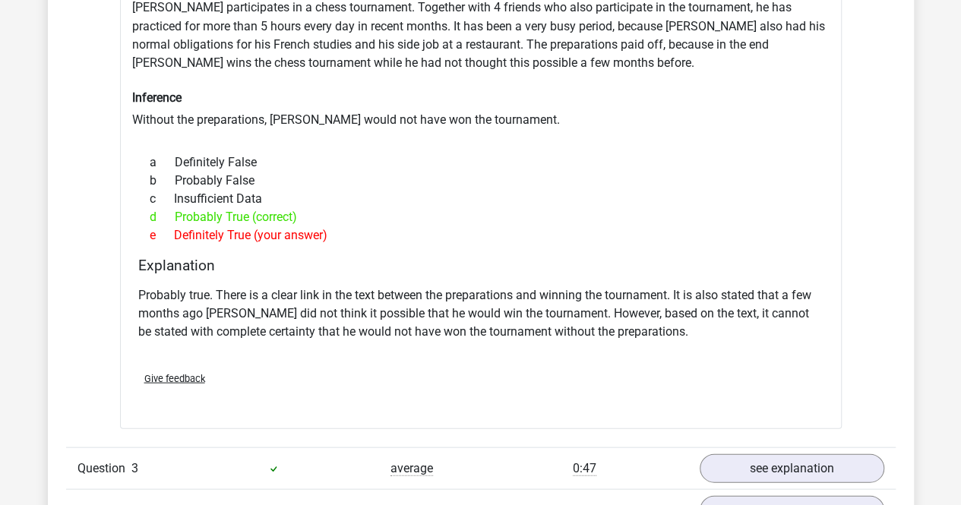
click at [273, 286] on p "Probably true. There is a clear link in the text between the preparations and w…" at bounding box center [480, 313] width 685 height 55
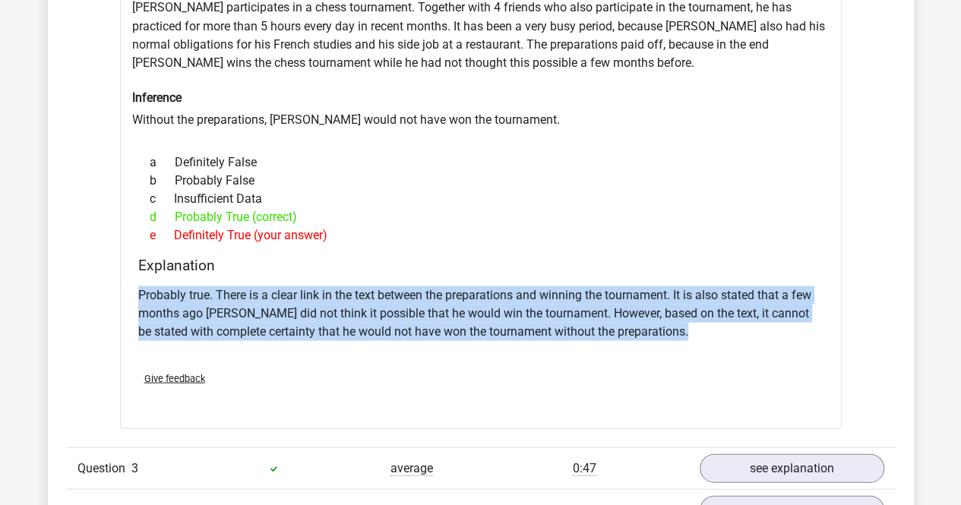
click at [273, 286] on p "Probably true. There is a clear link in the text between the preparations and w…" at bounding box center [480, 313] width 685 height 55
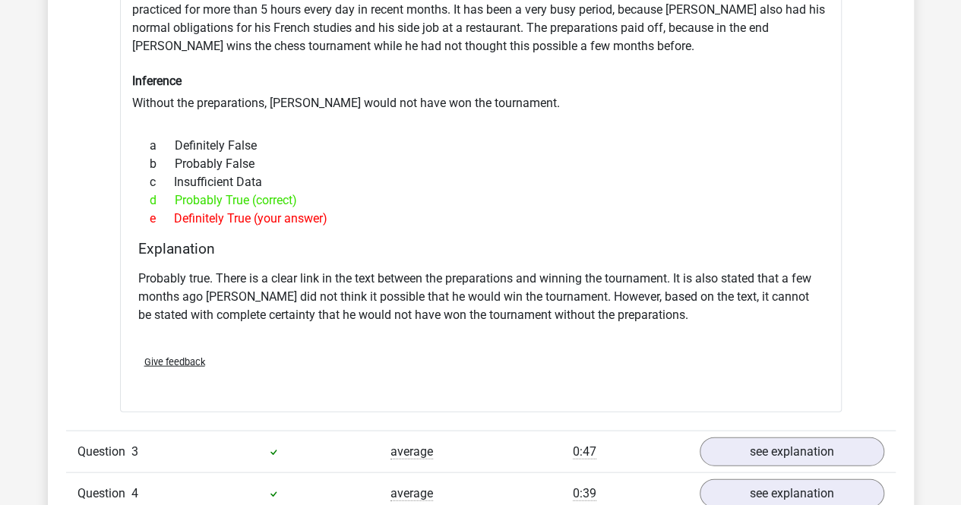
scroll to position [1439, 0]
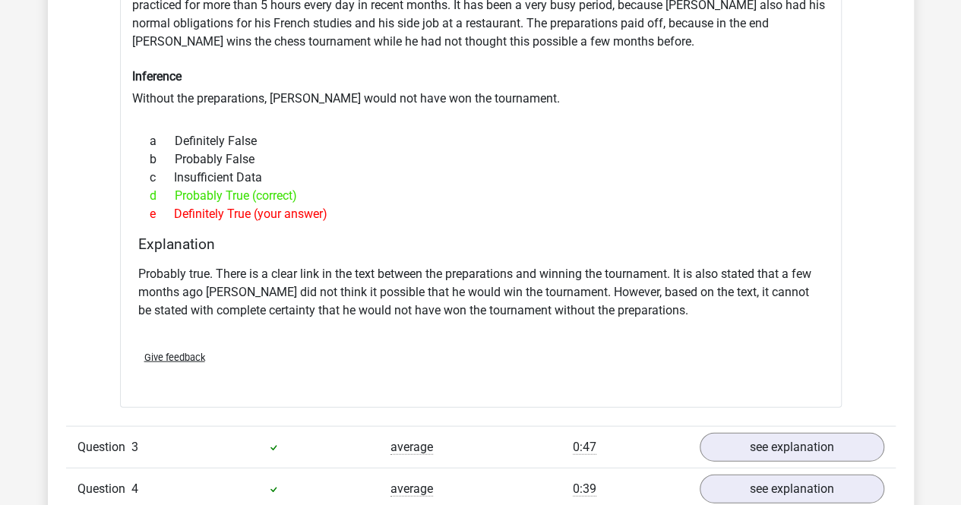
click at [273, 284] on p "Probably true. There is a clear link in the text between the preparations and w…" at bounding box center [480, 291] width 685 height 55
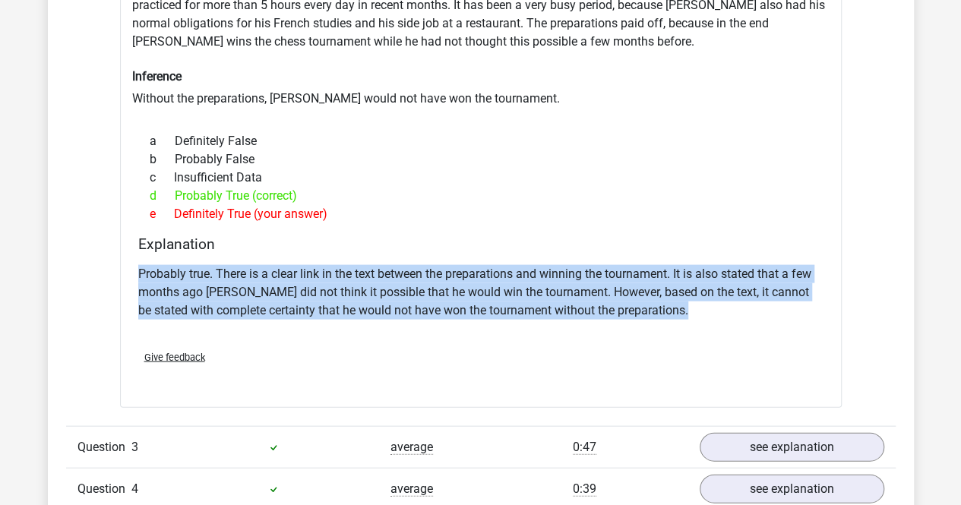
click at [273, 284] on p "Probably true. There is a clear link in the text between the preparations and w…" at bounding box center [480, 291] width 685 height 55
click at [281, 284] on p "Probably true. There is a clear link in the text between the preparations and w…" at bounding box center [480, 291] width 685 height 55
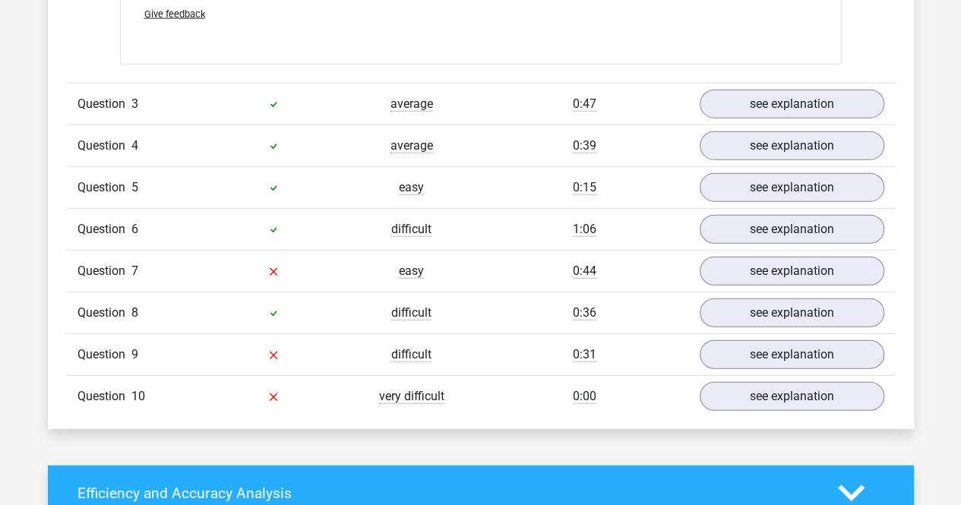
scroll to position [1782, 0]
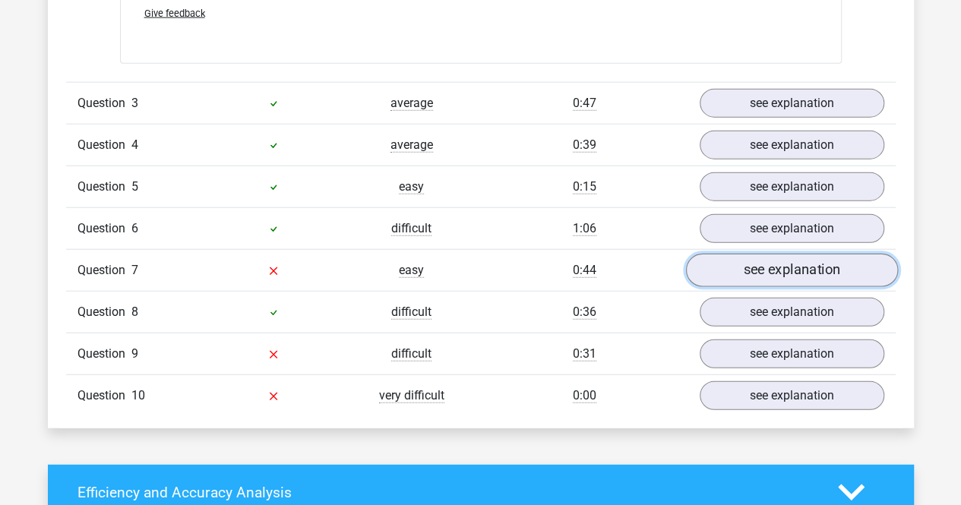
click at [734, 254] on link "see explanation" at bounding box center [791, 270] width 212 height 33
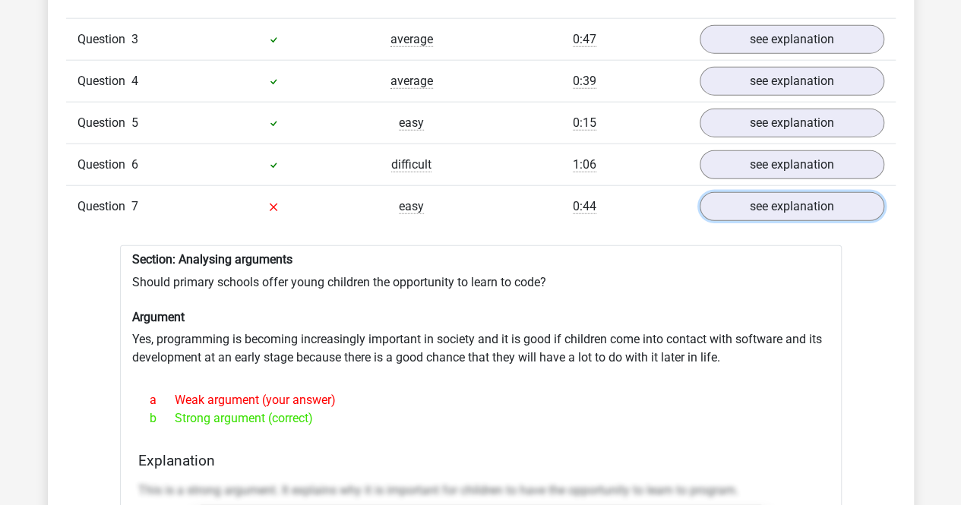
scroll to position [1851, 0]
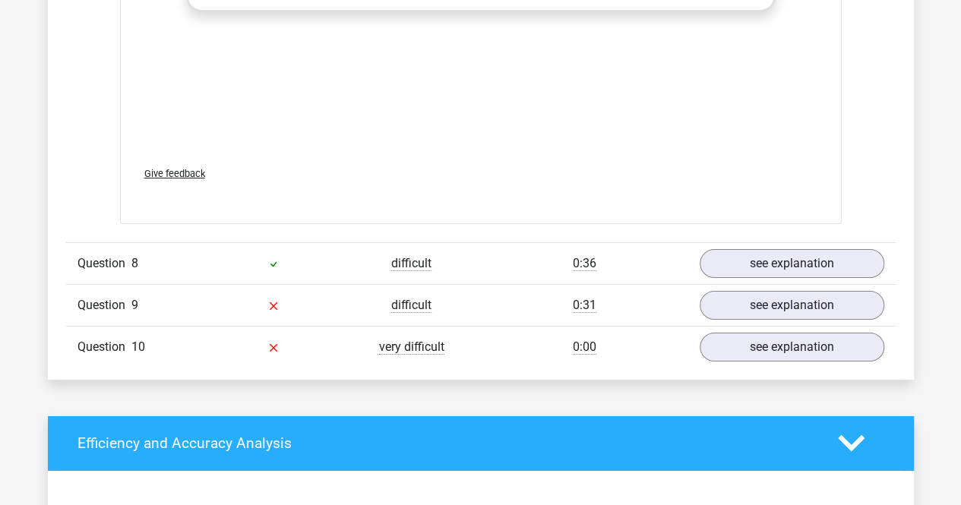
scroll to position [2625, 0]
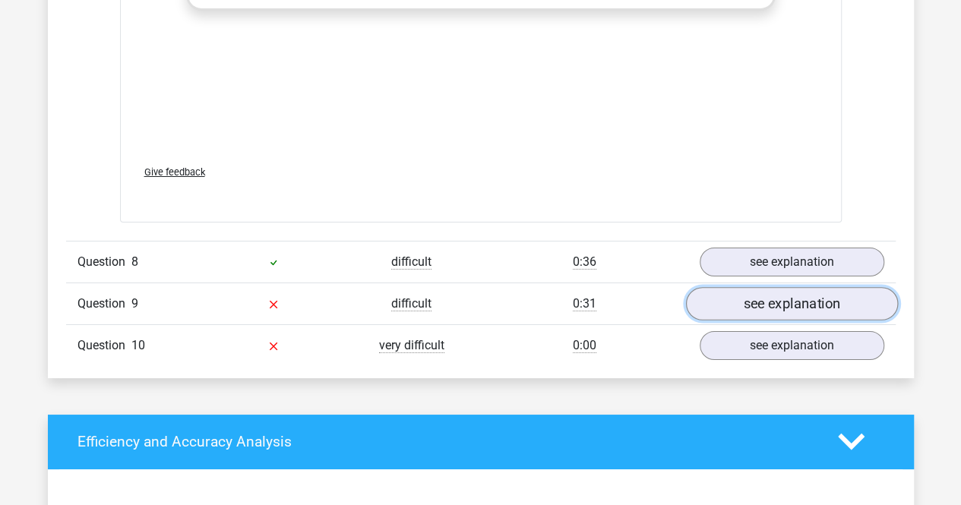
click at [744, 287] on link "see explanation" at bounding box center [791, 303] width 212 height 33
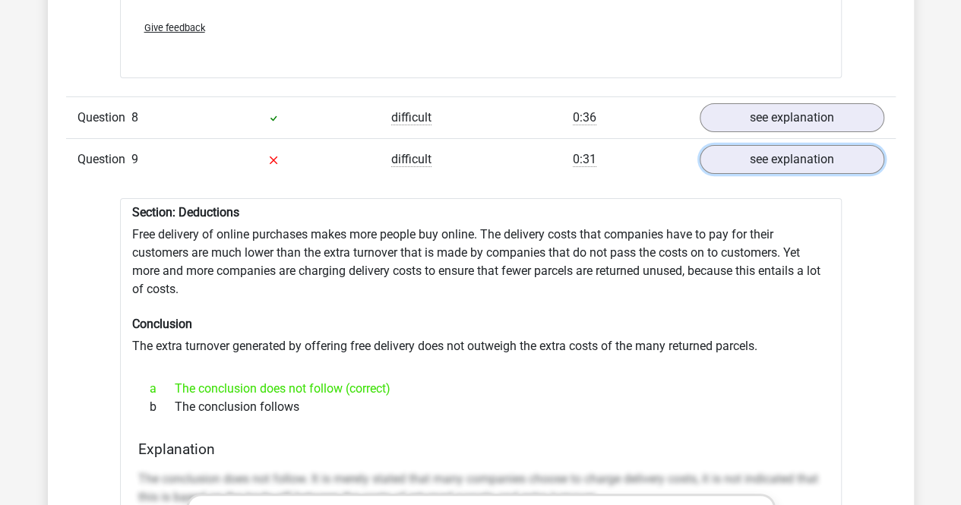
scroll to position [2780, 0]
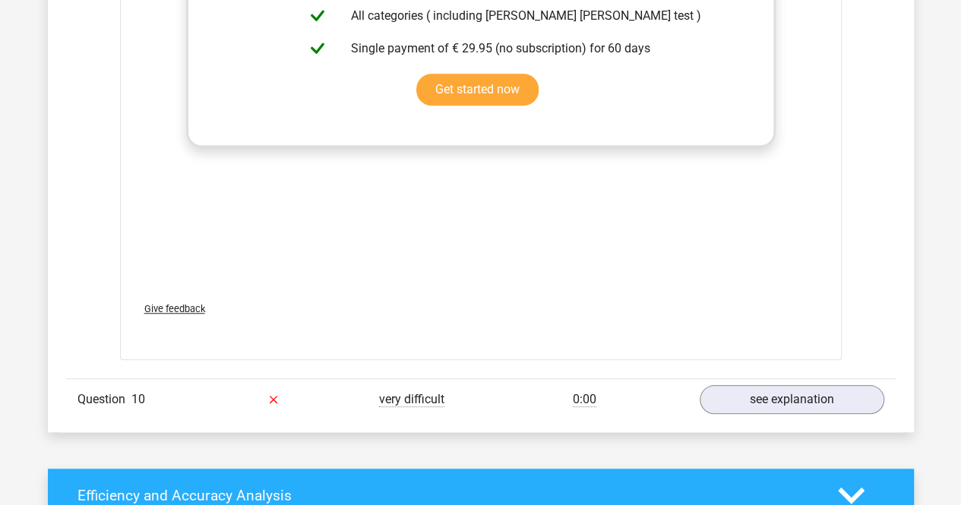
scroll to position [3400, 0]
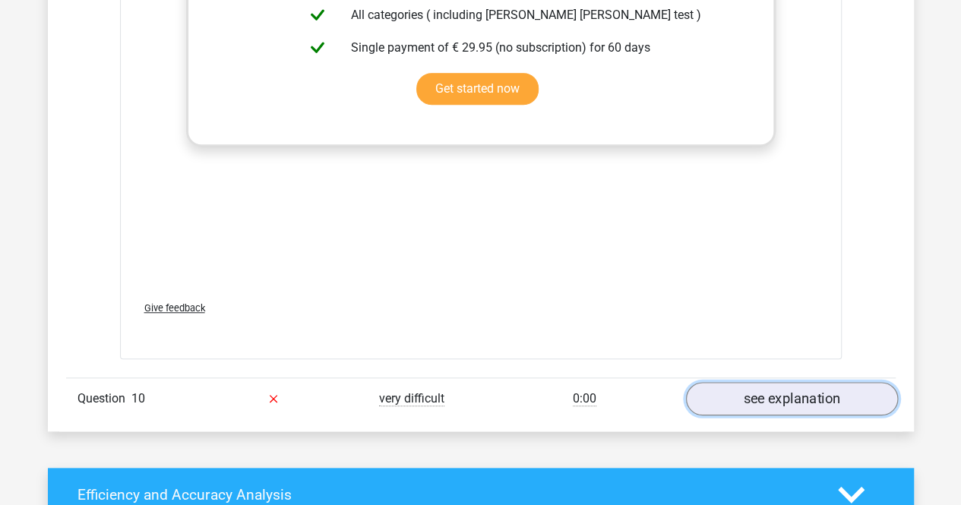
click at [711, 382] on link "see explanation" at bounding box center [791, 398] width 212 height 33
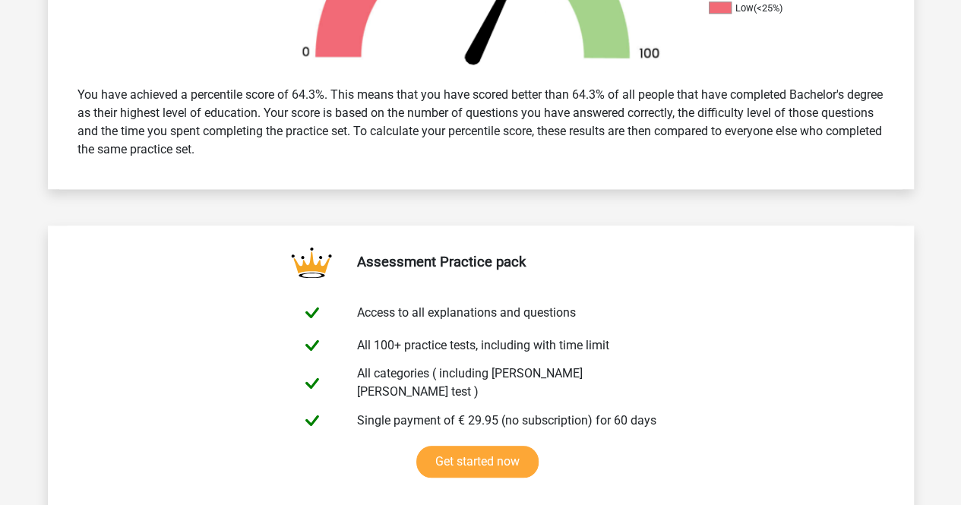
scroll to position [605, 0]
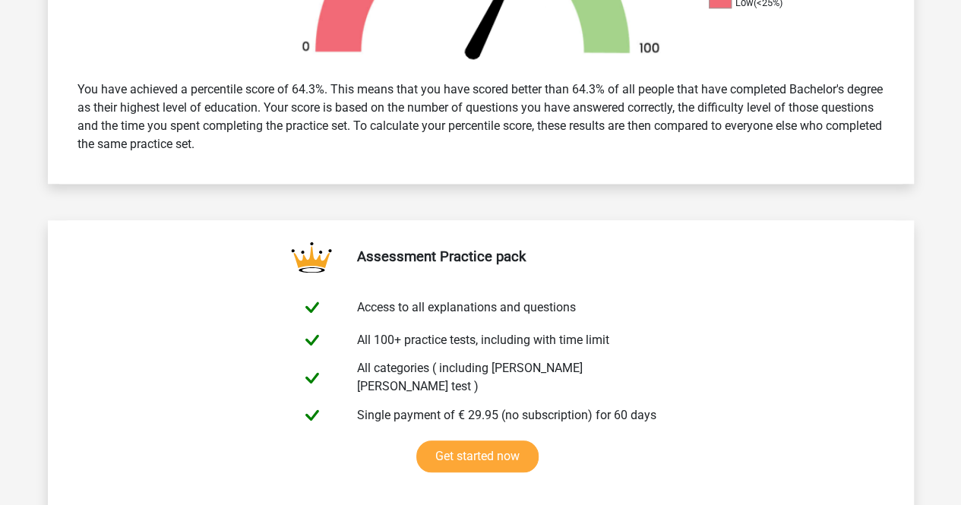
click at [548, 113] on div "You have achieved a percentile score of 64.3%. This means that you have scored …" at bounding box center [481, 116] width 830 height 85
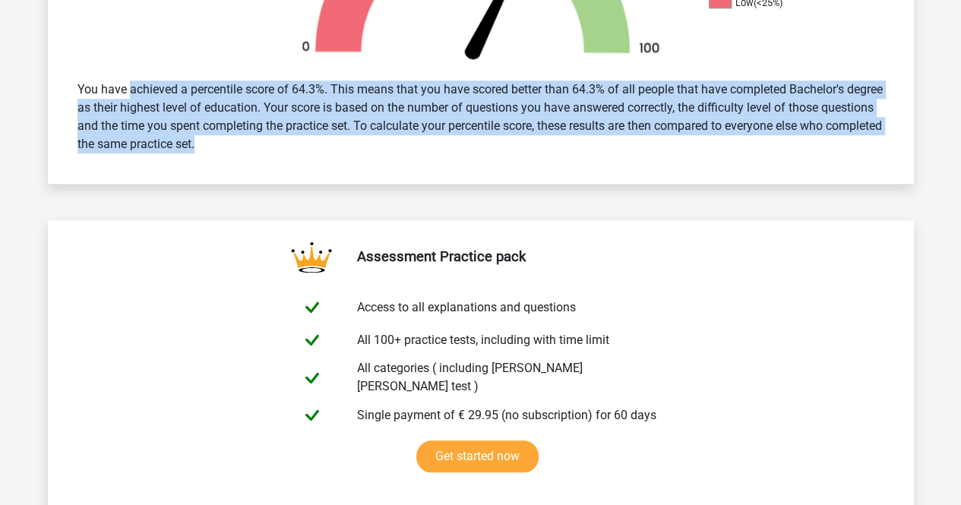
click at [548, 113] on div "You have achieved a percentile score of 64.3%. This means that you have scored …" at bounding box center [481, 116] width 830 height 85
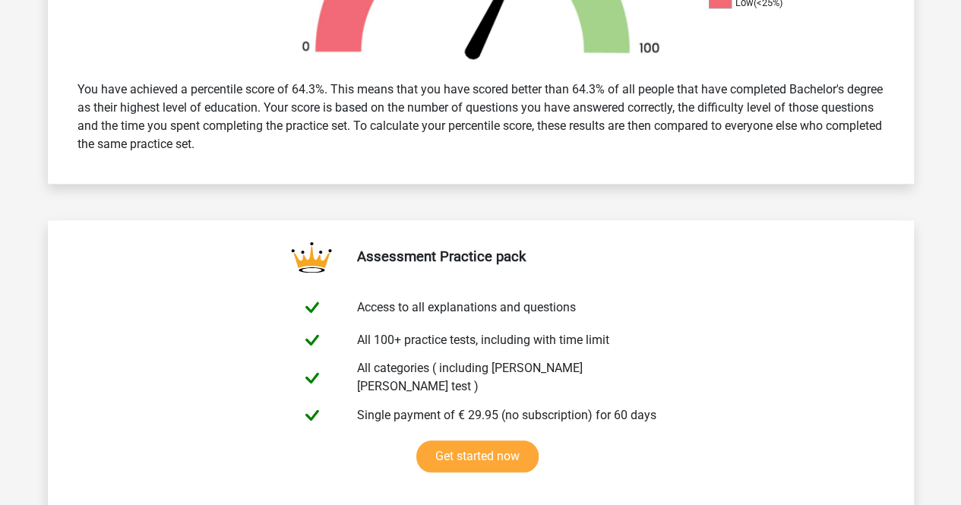
click at [543, 98] on div "You have achieved a percentile score of 64.3%. This means that you have scored …" at bounding box center [481, 116] width 830 height 85
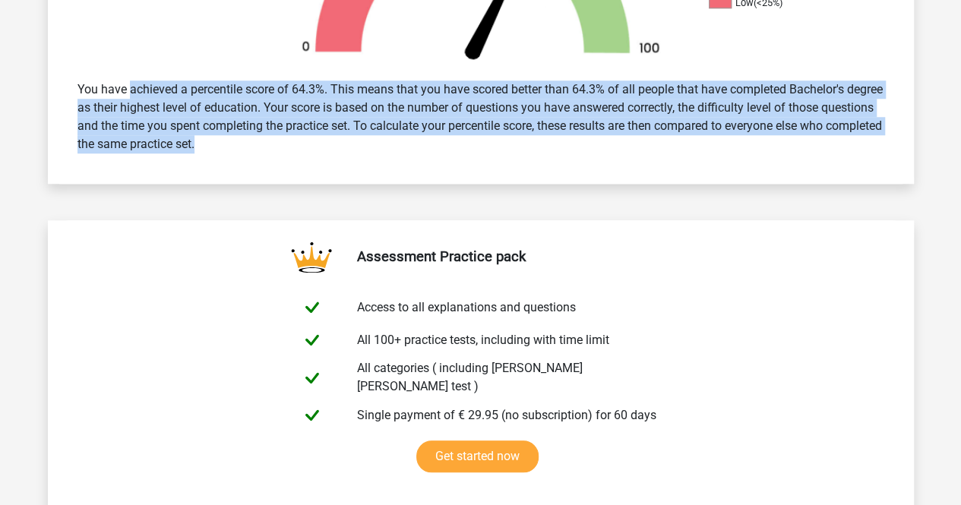
click at [543, 98] on div "You have achieved a percentile score of 64.3%. This means that you have scored …" at bounding box center [481, 116] width 830 height 85
click at [530, 111] on div "You have achieved a percentile score of 64.3%. This means that you have scored …" at bounding box center [481, 116] width 830 height 85
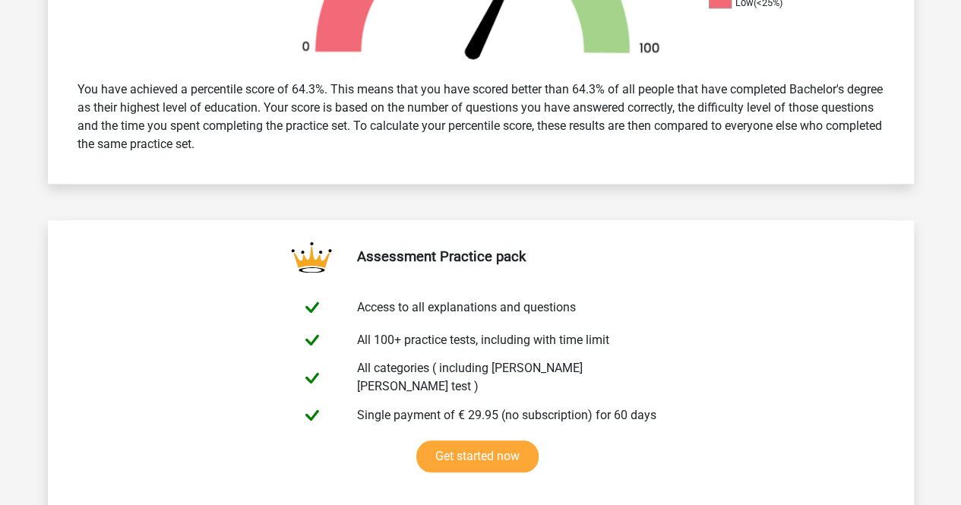
click at [448, 117] on div "You have achieved a percentile score of 64.3%. This means that you have scored …" at bounding box center [481, 116] width 830 height 85
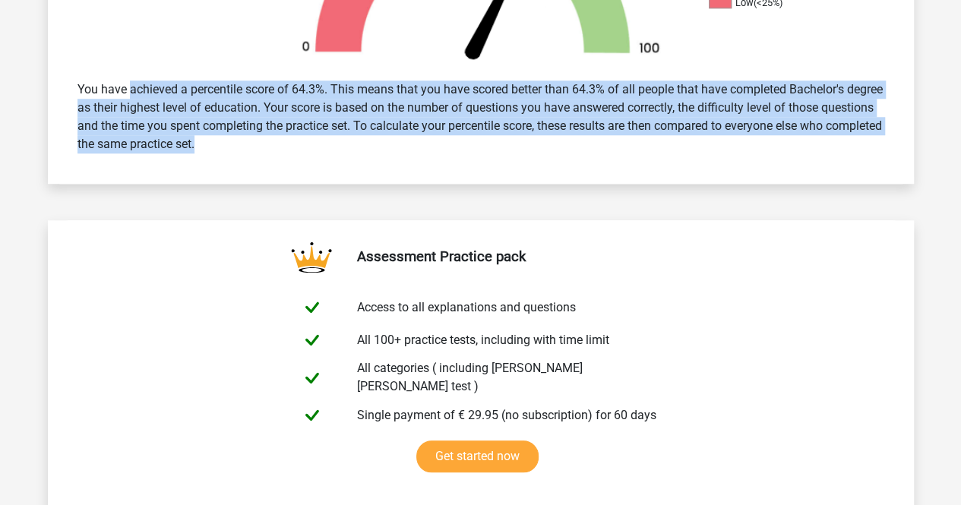
click at [448, 117] on div "You have achieved a percentile score of 64.3%. This means that you have scored …" at bounding box center [481, 116] width 830 height 85
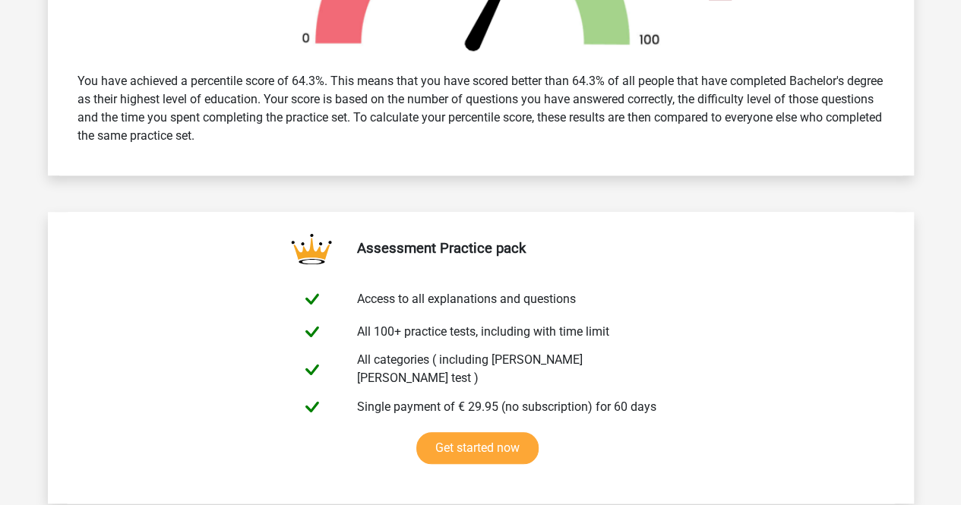
scroll to position [615, 0]
click at [435, 100] on div "You have achieved a percentile score of 64.3%. This means that you have scored …" at bounding box center [481, 107] width 830 height 85
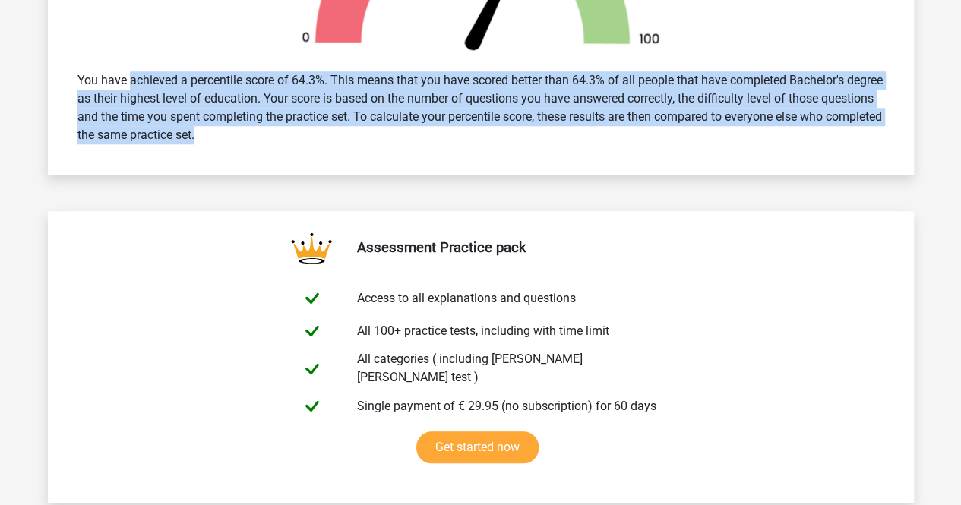
click at [435, 100] on div "You have achieved a percentile score of 64.3%. This means that you have scored …" at bounding box center [481, 107] width 830 height 85
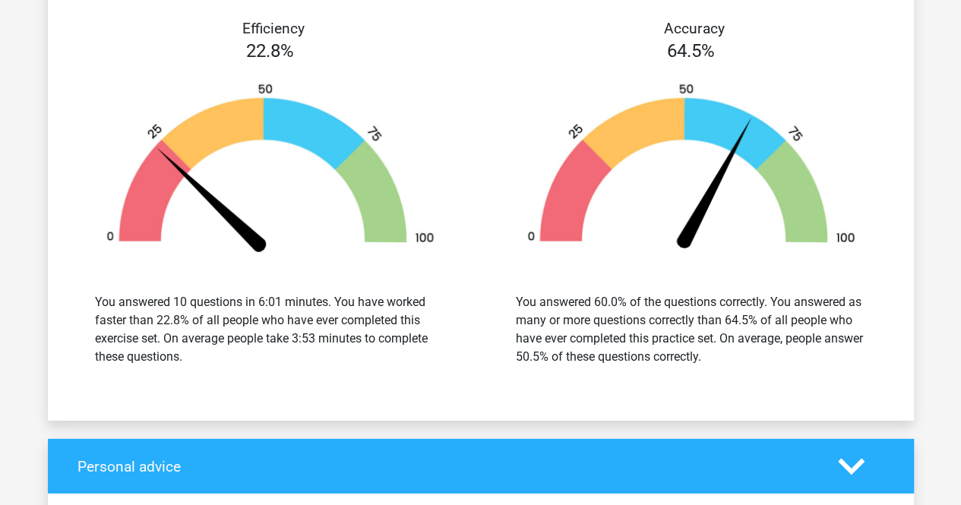
scroll to position [4805, 0]
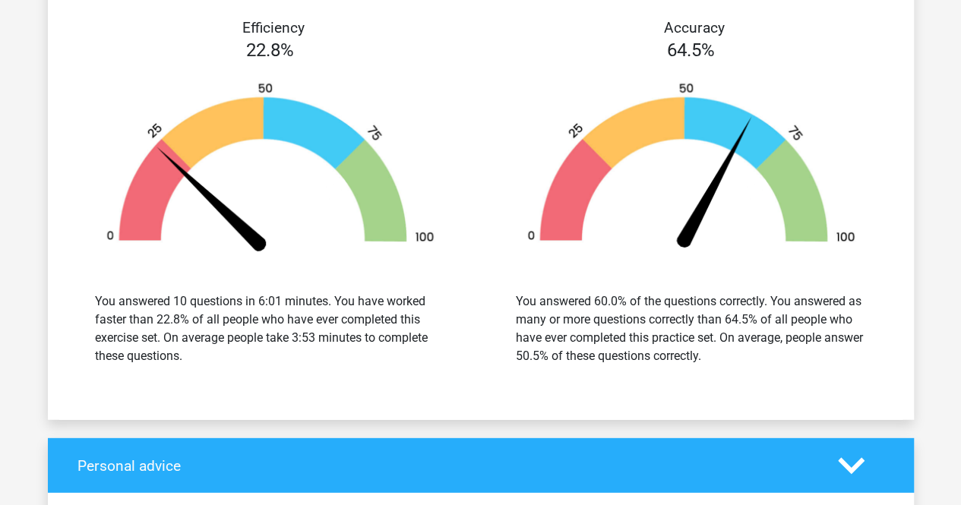
click at [288, 316] on div "You answered 10 questions in 6:01 minutes. You have worked faster than 22.8% of…" at bounding box center [270, 328] width 351 height 73
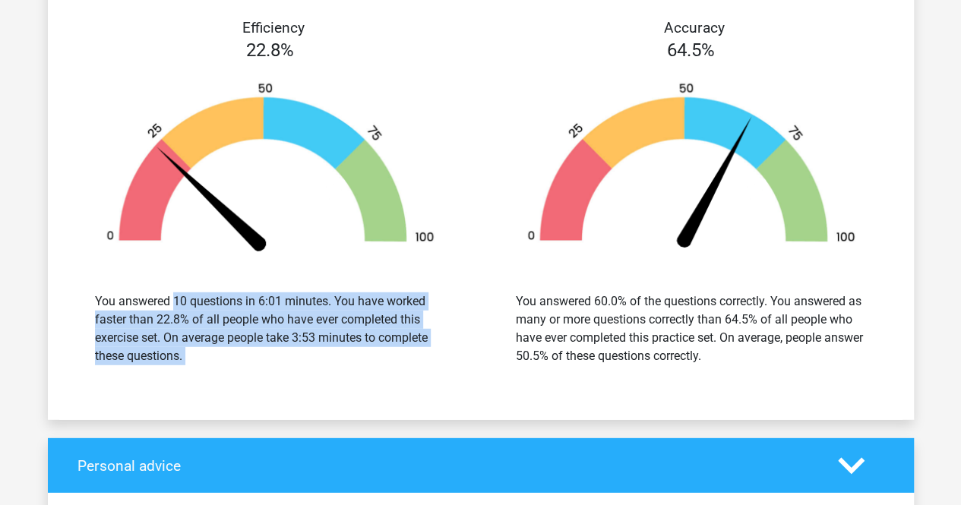
click at [288, 316] on div "You answered 10 questions in 6:01 minutes. You have worked faster than 22.8% of…" at bounding box center [270, 328] width 351 height 73
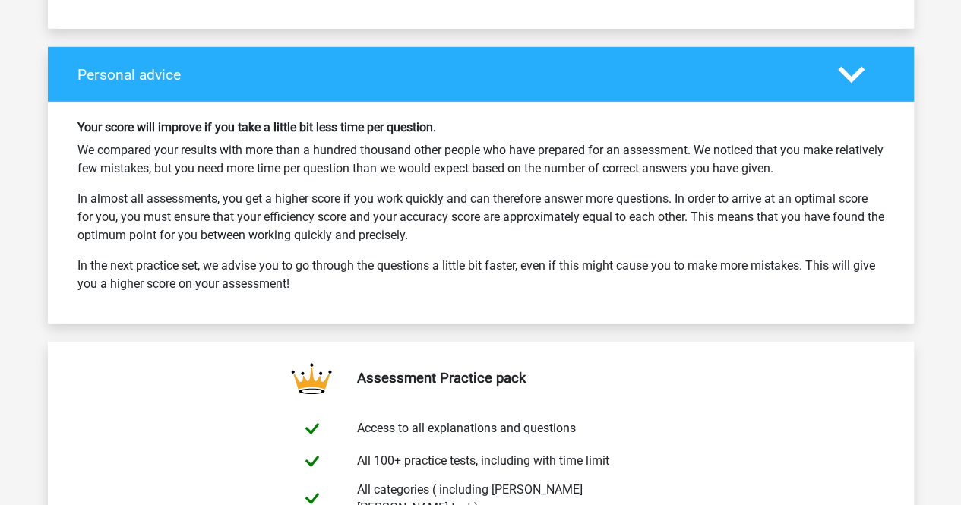
scroll to position [5197, 0]
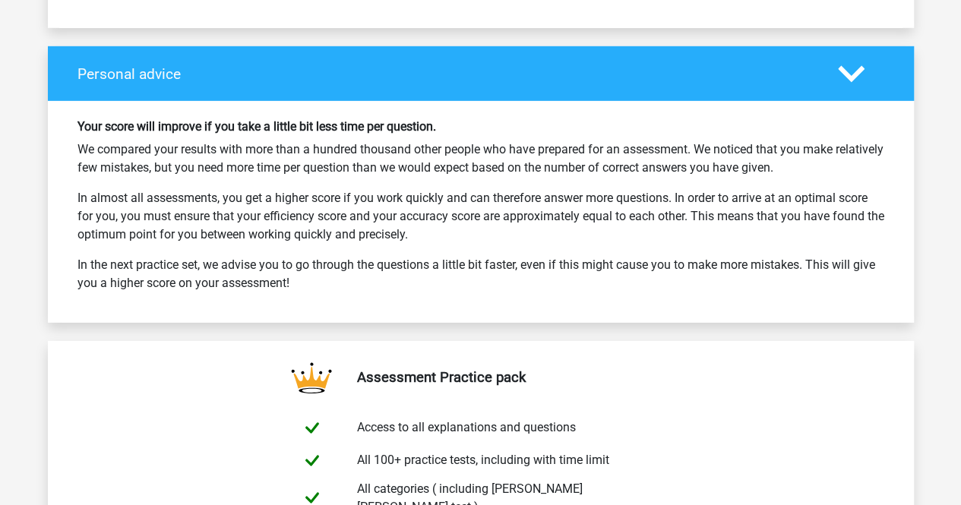
click at [299, 153] on p "We compared your results with more than a hundred thousand other people who hav…" at bounding box center [480, 159] width 807 height 36
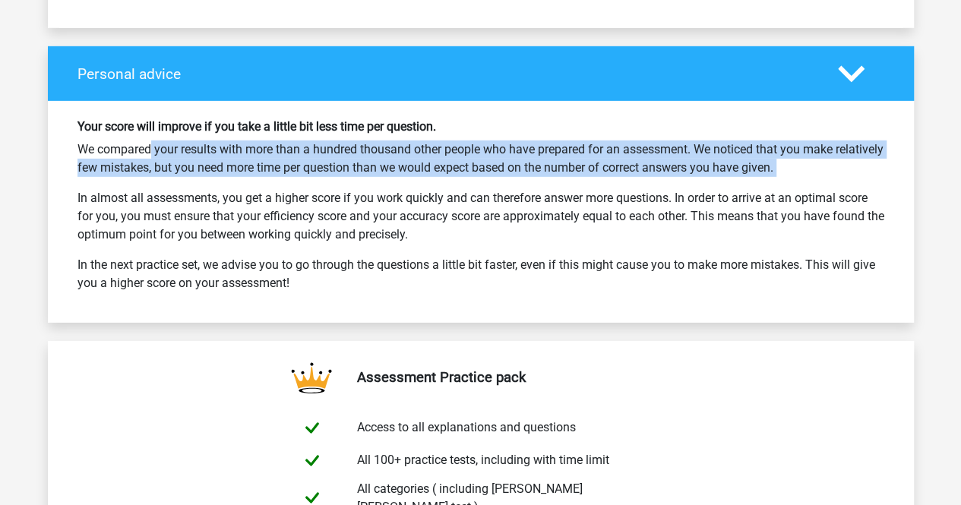
click at [299, 153] on p "We compared your results with more than a hundred thousand other people who hav…" at bounding box center [480, 159] width 807 height 36
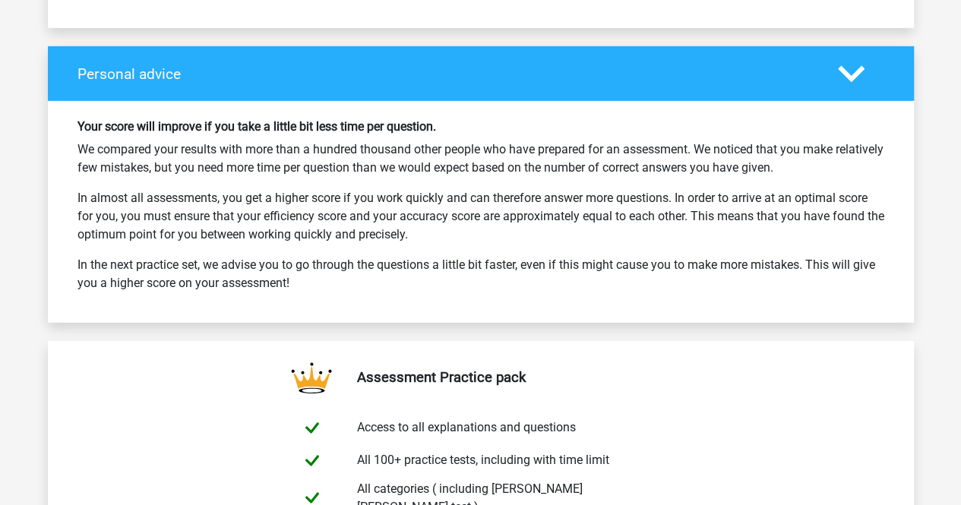
click at [278, 189] on p "In almost all assessments, you get a higher score if you work quickly and can t…" at bounding box center [480, 216] width 807 height 55
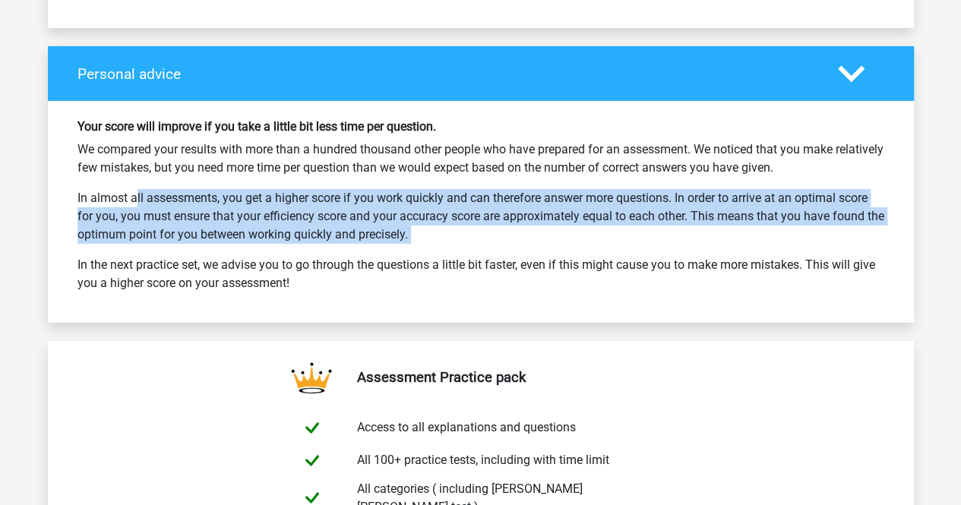
click at [278, 189] on p "In almost all assessments, you get a higher score if you work quickly and can t…" at bounding box center [480, 216] width 807 height 55
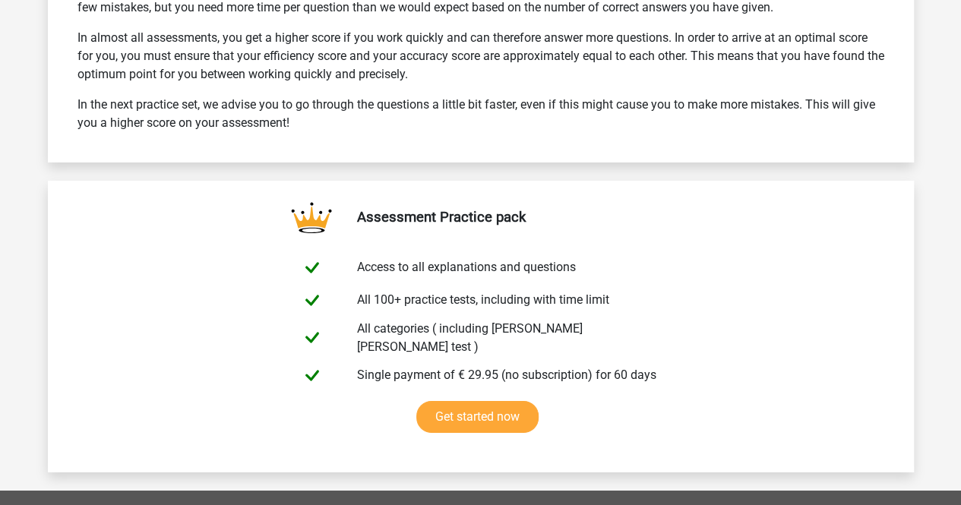
scroll to position [5353, 0]
